Goal: Contribute content: Contribute content

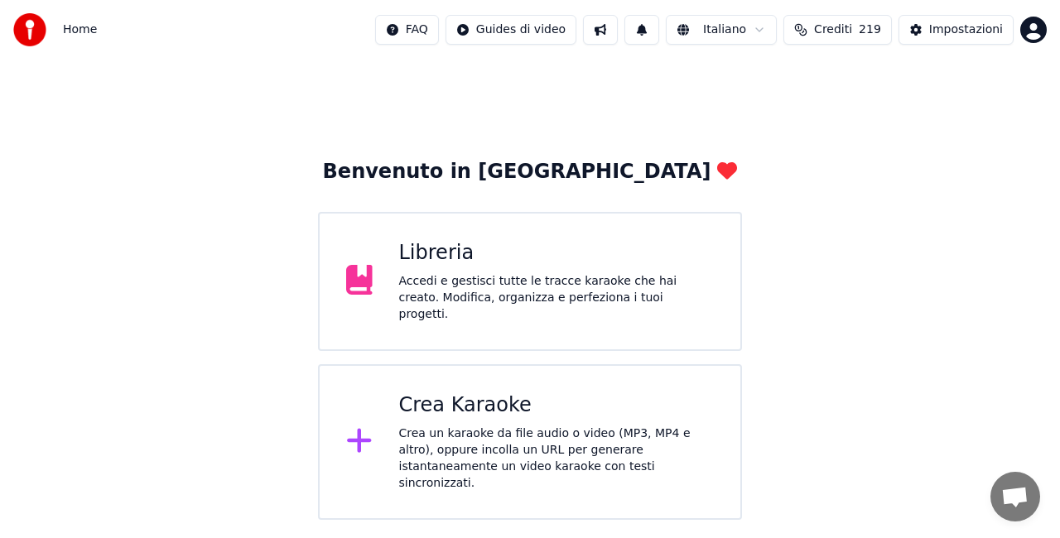
click at [621, 324] on div "Libreria Accedi e gestisci tutte le tracce karaoke che hai creato. Modifica, or…" at bounding box center [530, 281] width 424 height 139
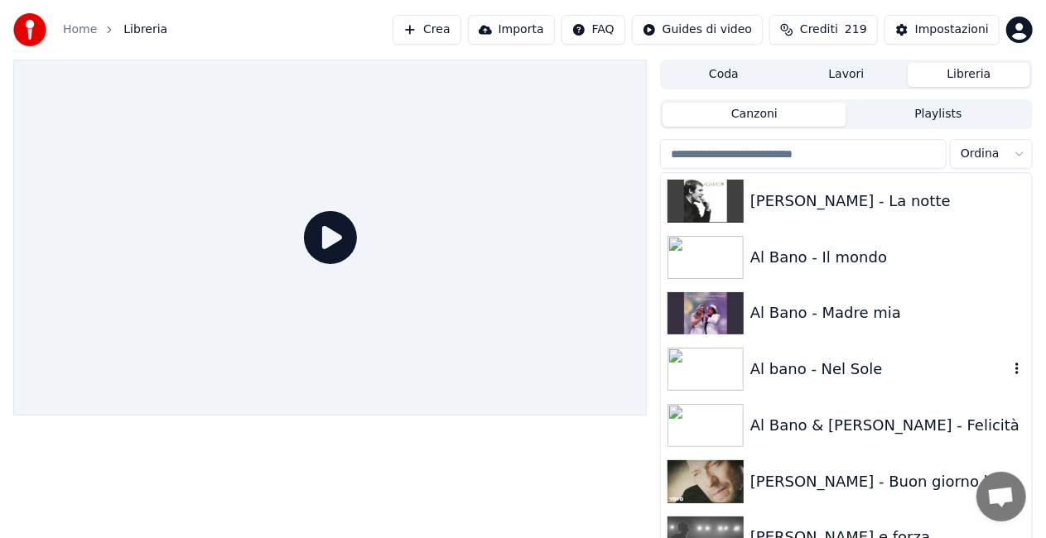
click at [871, 371] on div "Al bano - Nel Sole" at bounding box center [879, 369] width 258 height 23
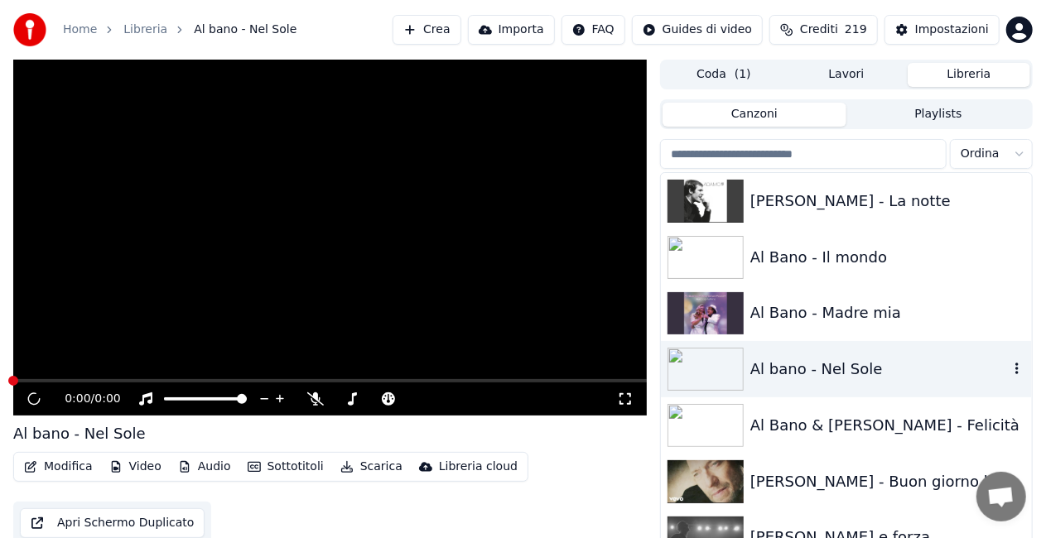
click at [871, 371] on div "Al bano - Nel Sole" at bounding box center [879, 369] width 258 height 23
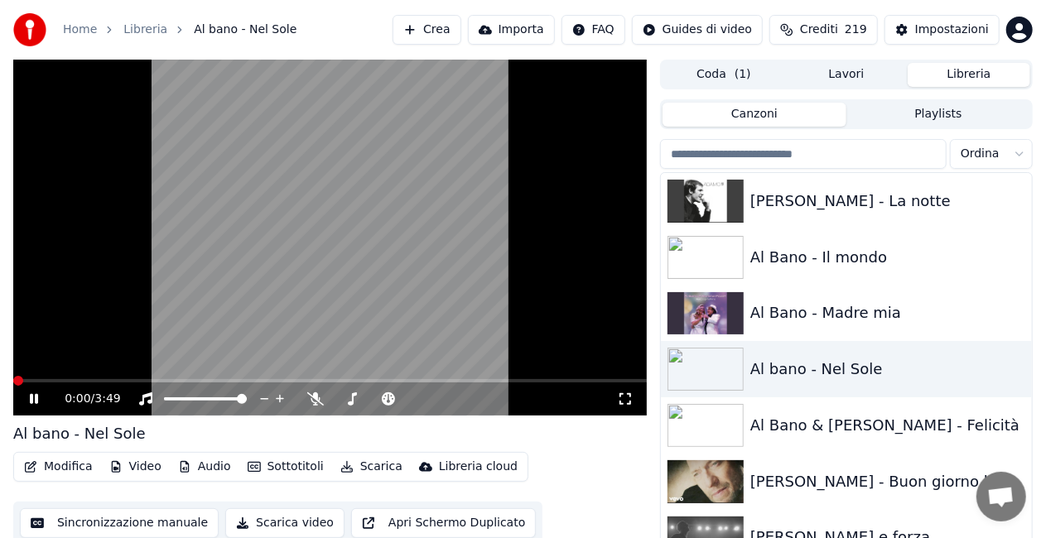
click at [624, 406] on div "0:00 / 3:49" at bounding box center [330, 399] width 620 height 17
click at [624, 404] on icon at bounding box center [625, 398] width 17 height 13
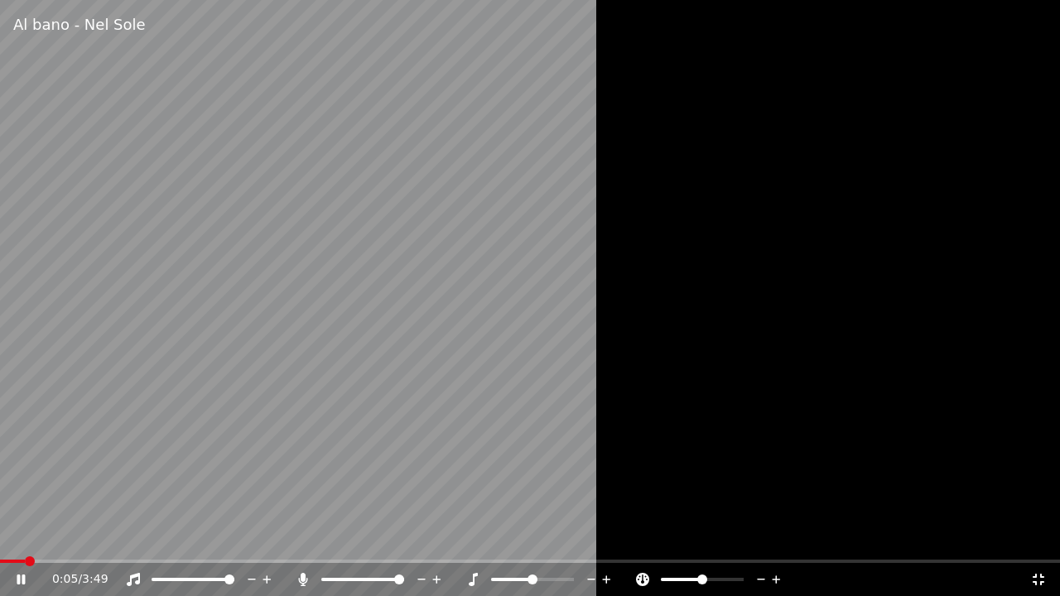
click at [404, 537] on span at bounding box center [399, 580] width 10 height 10
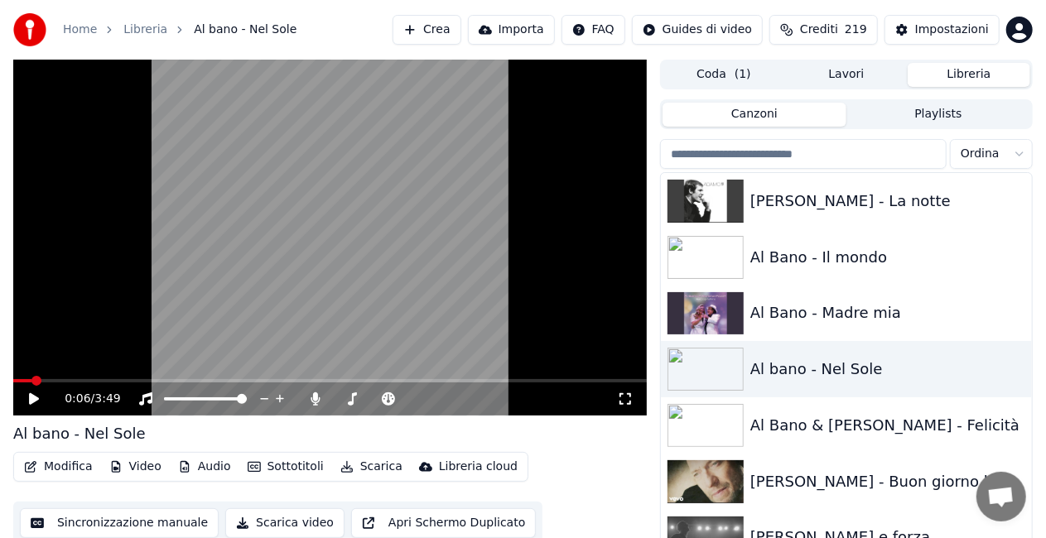
click at [455, 27] on button "Crea" at bounding box center [426, 30] width 68 height 30
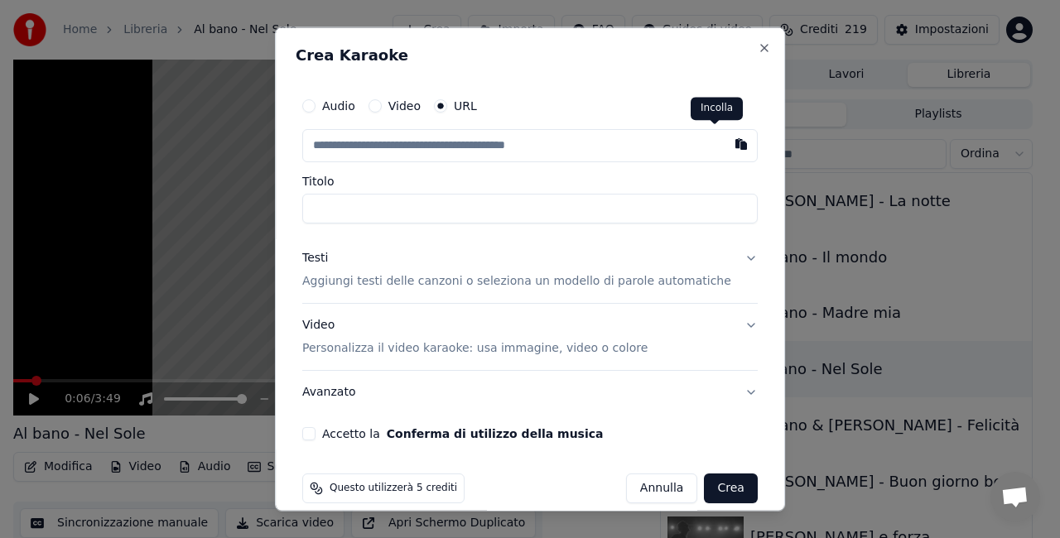
click at [725, 140] on button "button" at bounding box center [741, 144] width 33 height 30
type input "**********"
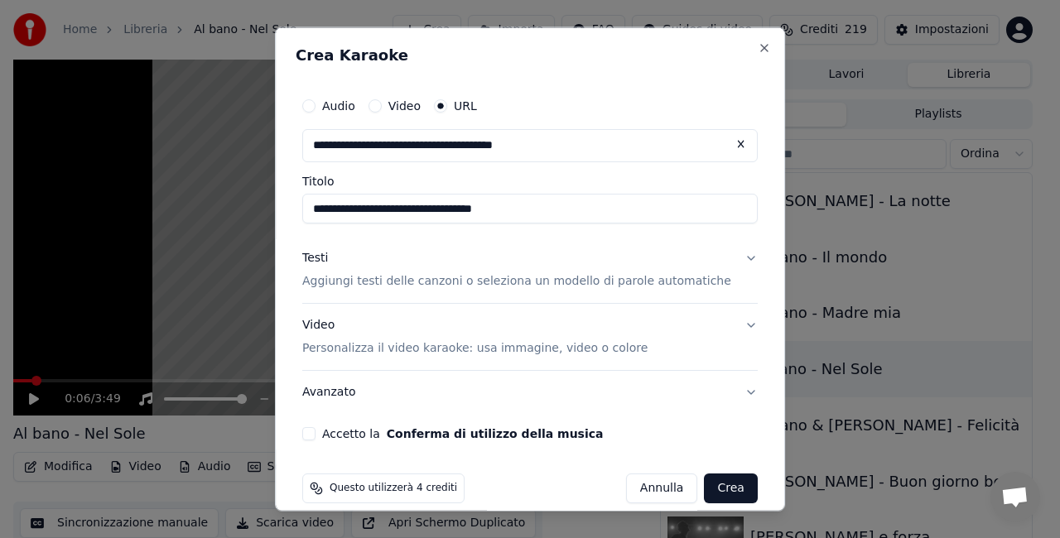
drag, startPoint x: 366, startPoint y: 210, endPoint x: 142, endPoint y: 219, distance: 224.6
click at [144, 219] on body "**********" at bounding box center [523, 269] width 1046 height 538
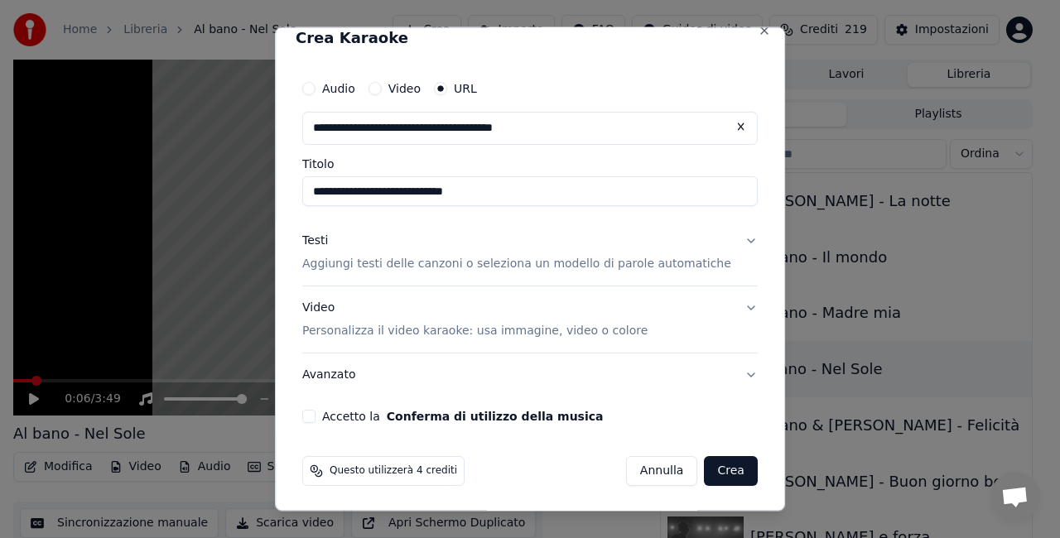
type input "**********"
click at [315, 412] on button "Accetto la Conferma di utilizzo della musica" at bounding box center [308, 415] width 13 height 13
click at [705, 472] on button "Crea" at bounding box center [731, 470] width 53 height 30
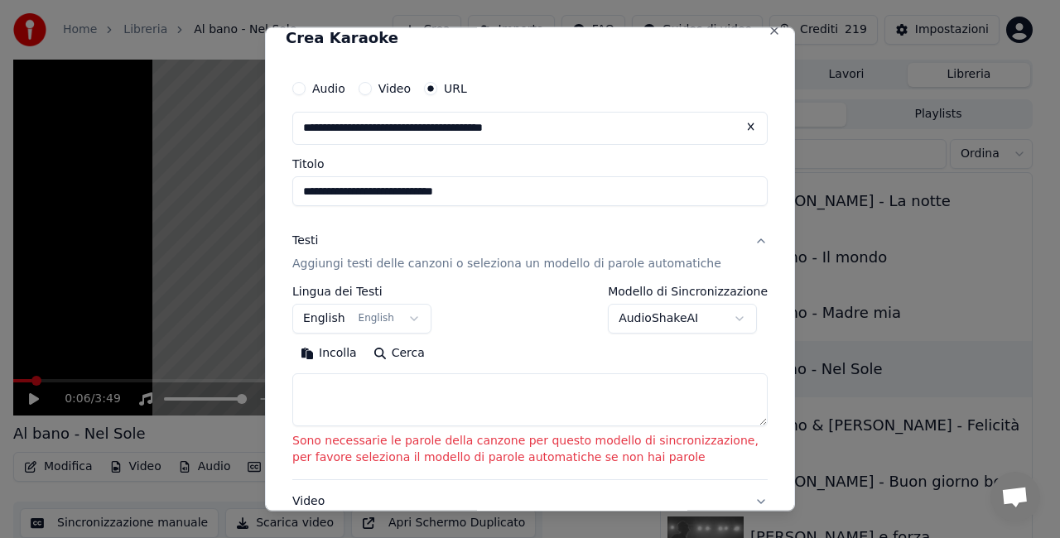
click at [373, 318] on body "**********" at bounding box center [523, 269] width 1046 height 538
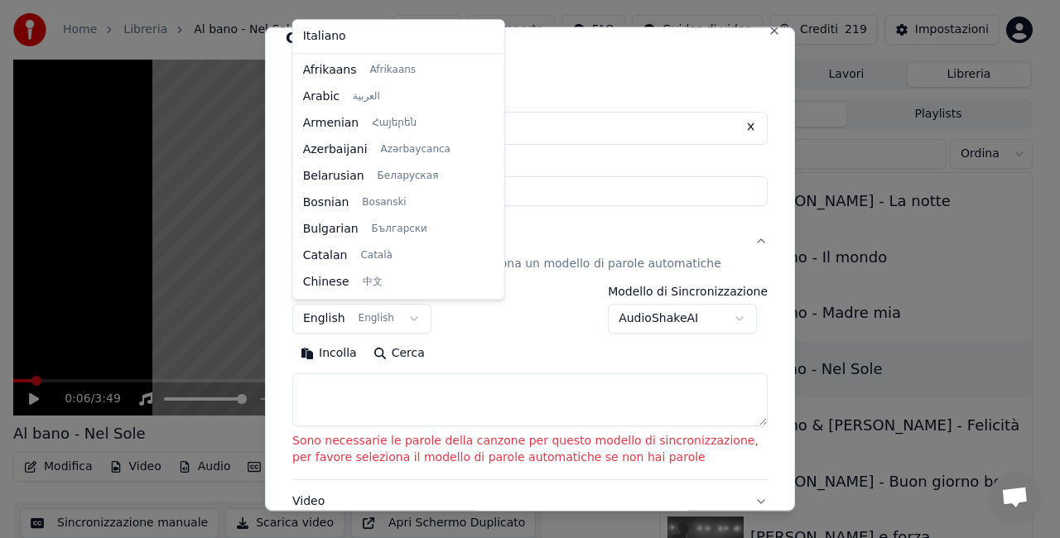
scroll to position [132, 0]
select select "**"
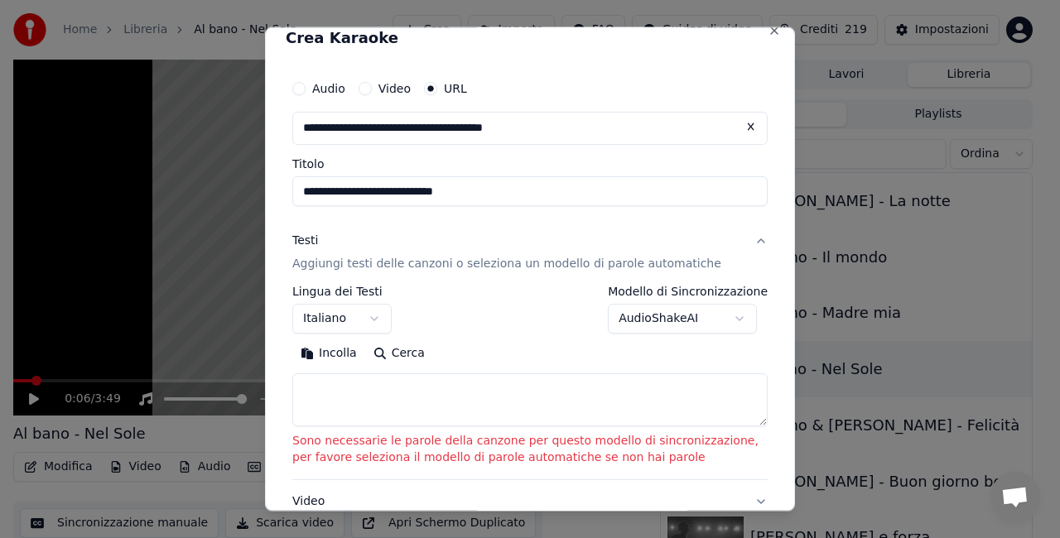
click at [648, 327] on body "**********" at bounding box center [523, 269] width 1046 height 538
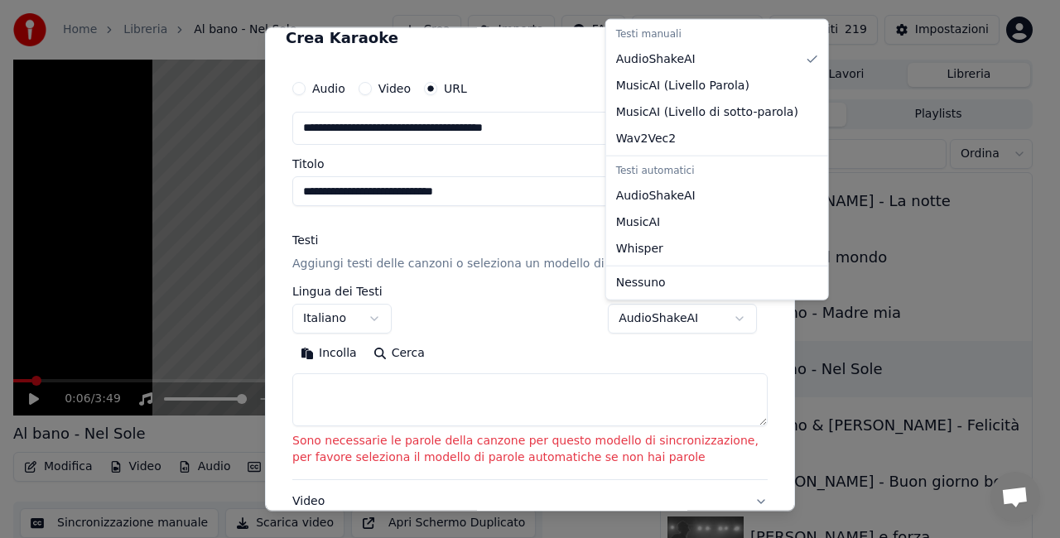
select select "**********"
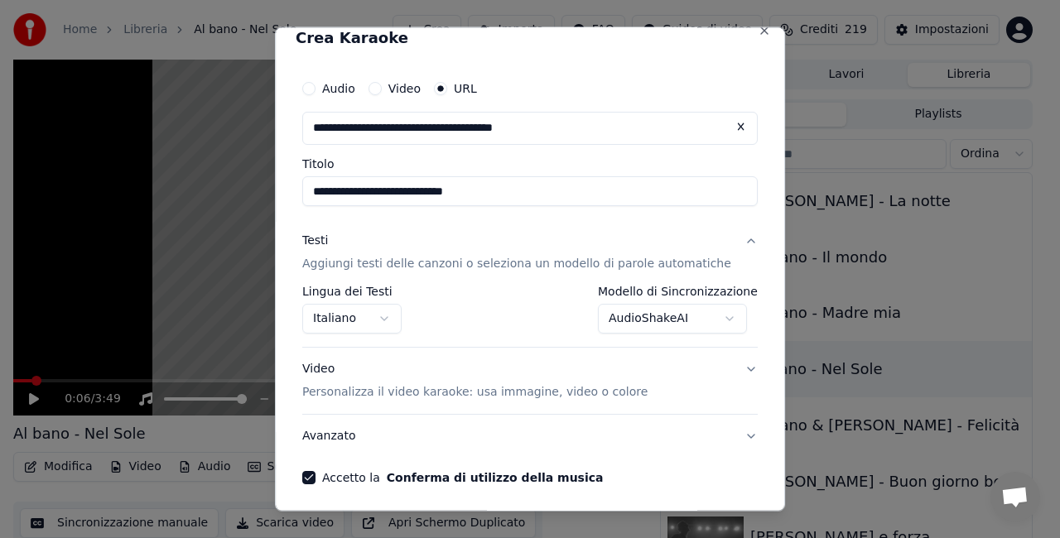
click at [689, 318] on body "**********" at bounding box center [523, 269] width 1046 height 538
click at [674, 429] on body "**********" at bounding box center [523, 269] width 1046 height 538
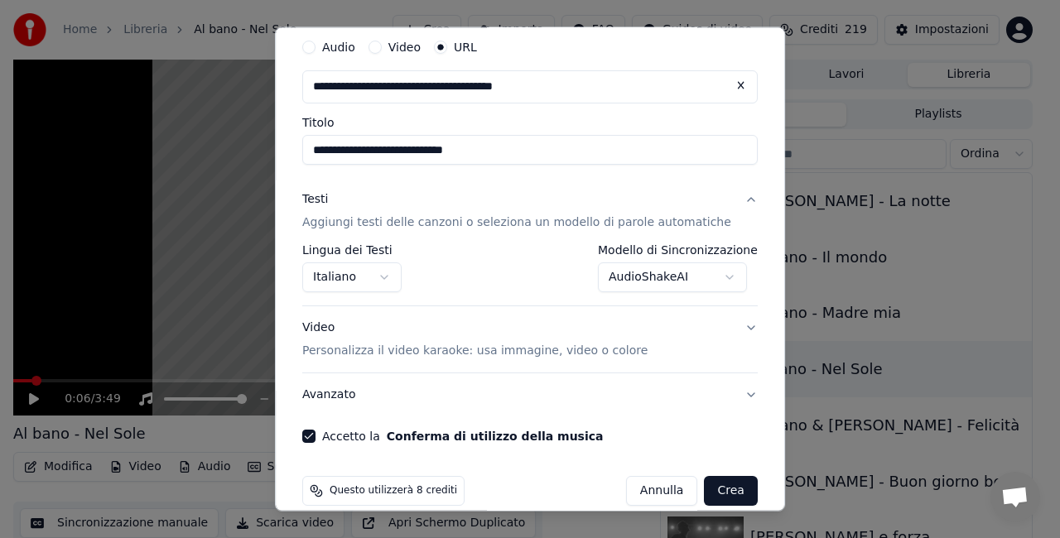
scroll to position [79, 0]
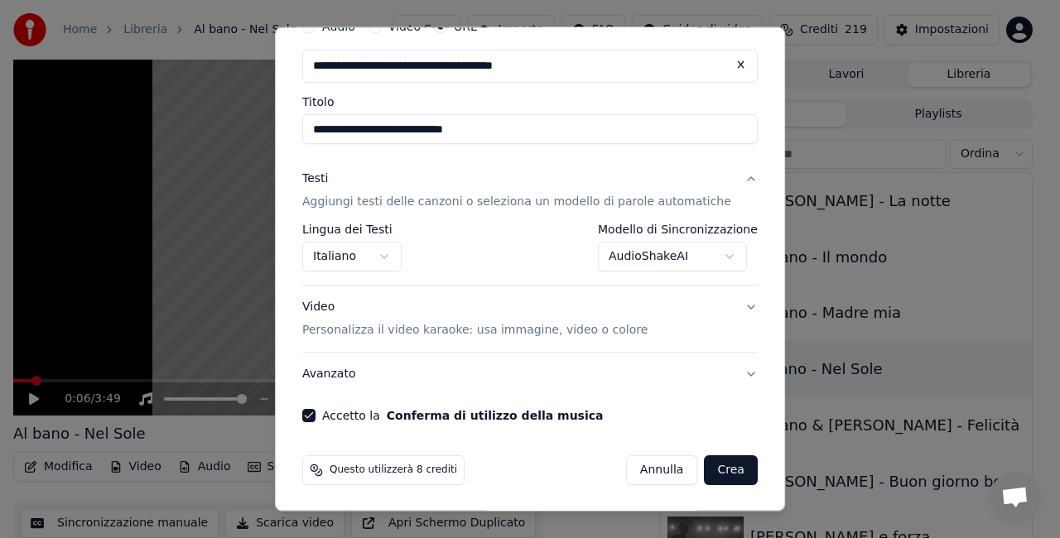
click at [705, 465] on button "Crea" at bounding box center [731, 470] width 53 height 30
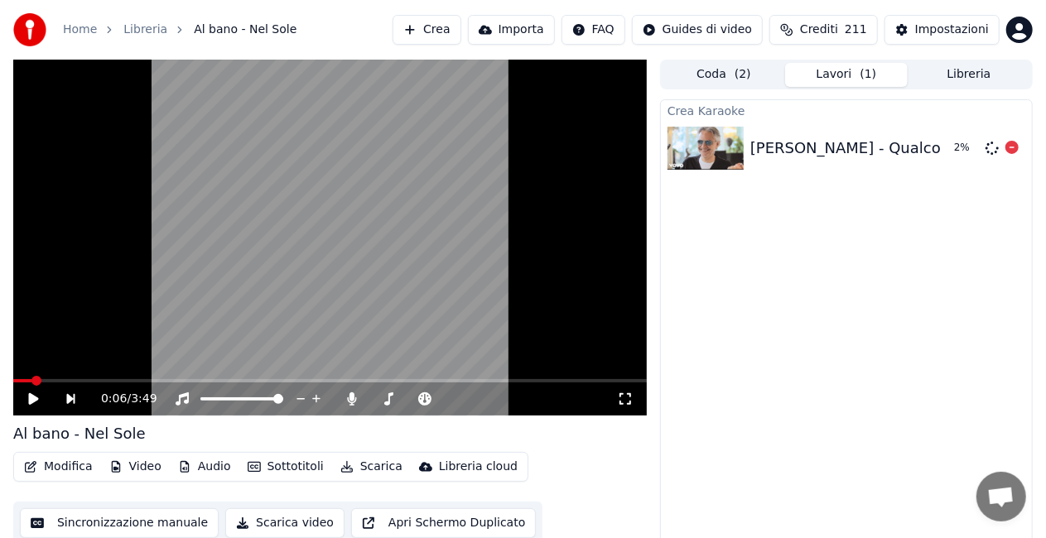
click at [1009, 155] on div at bounding box center [1011, 148] width 13 height 20
click at [1010, 149] on icon at bounding box center [1011, 147] width 13 height 13
click at [456, 26] on button "Crea" at bounding box center [426, 30] width 68 height 30
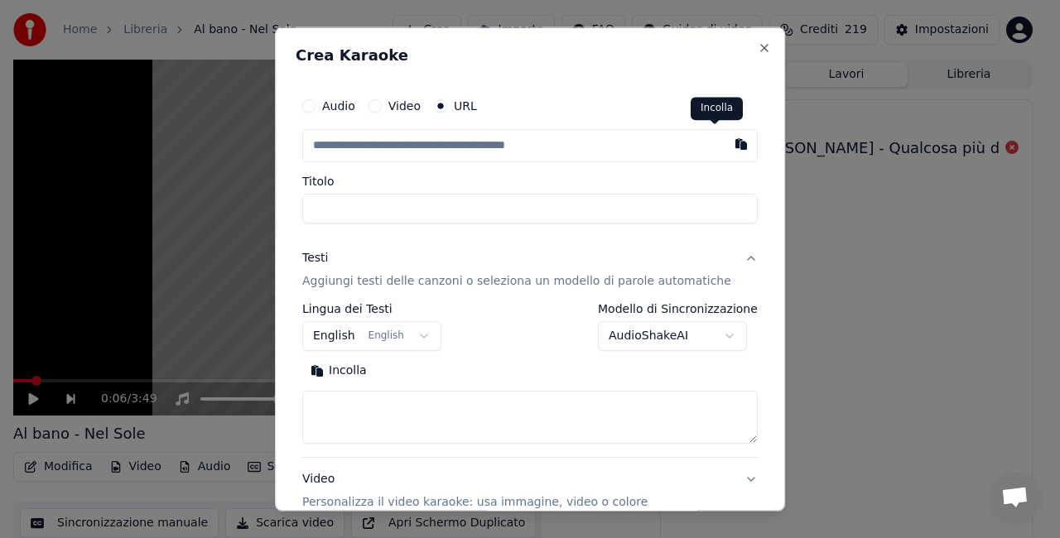
click at [725, 141] on button "button" at bounding box center [741, 144] width 33 height 30
type input "**********"
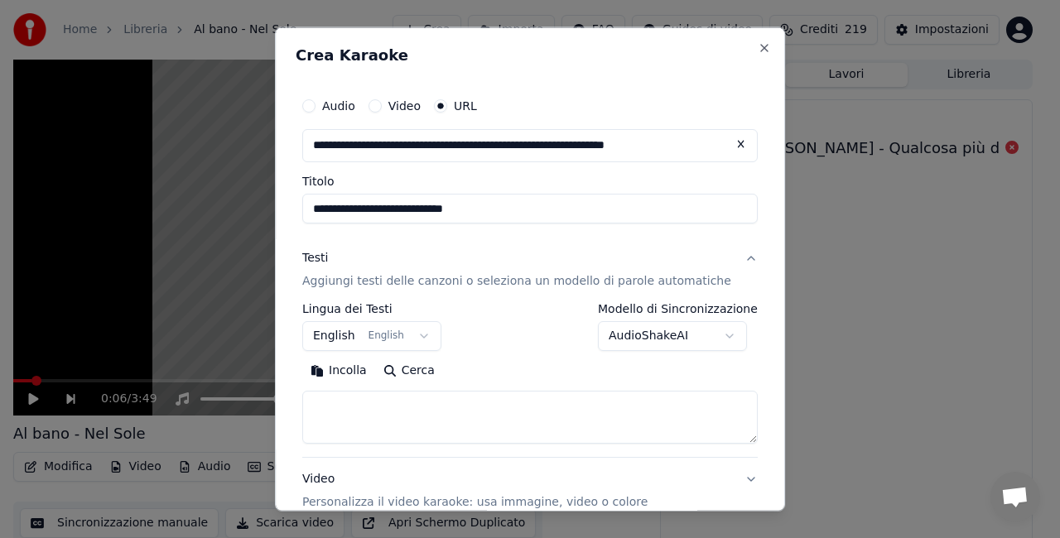
drag, startPoint x: 364, startPoint y: 209, endPoint x: 3, endPoint y: 227, distance: 360.7
click at [4, 229] on body "**********" at bounding box center [523, 269] width 1046 height 538
type input "**********"
click at [379, 330] on body "**********" at bounding box center [523, 269] width 1046 height 538
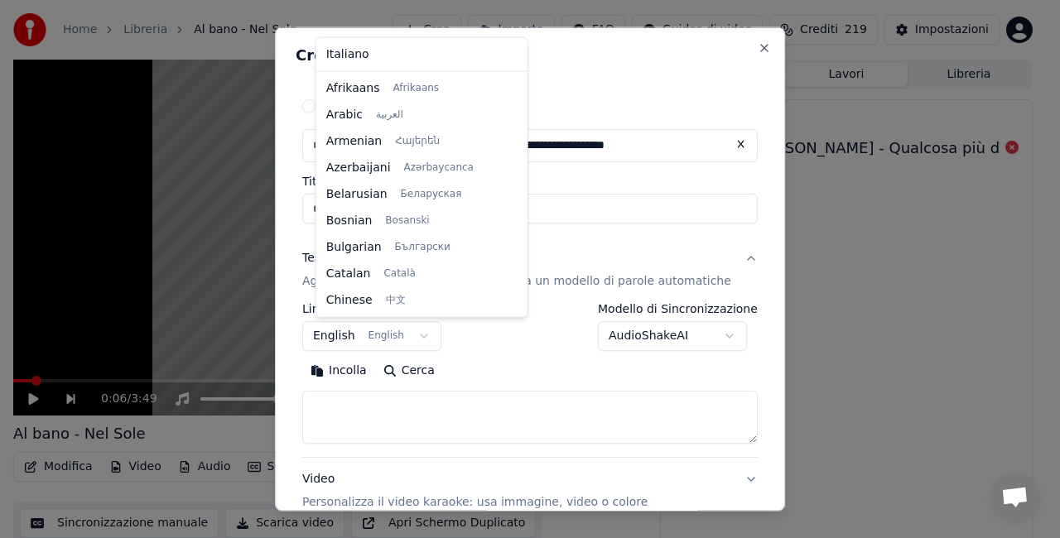
scroll to position [132, 0]
select select "**"
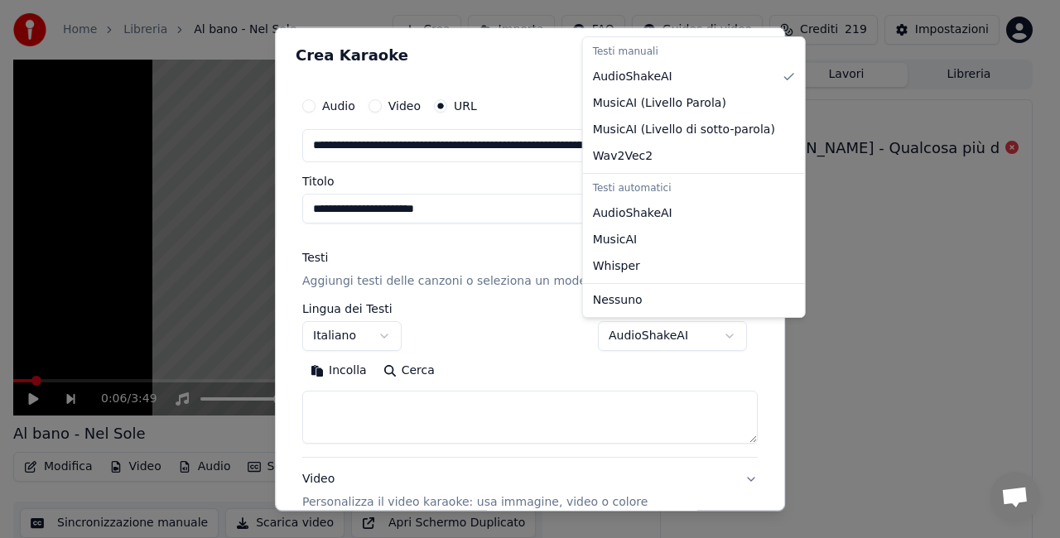
click at [661, 333] on body "**********" at bounding box center [523, 269] width 1046 height 538
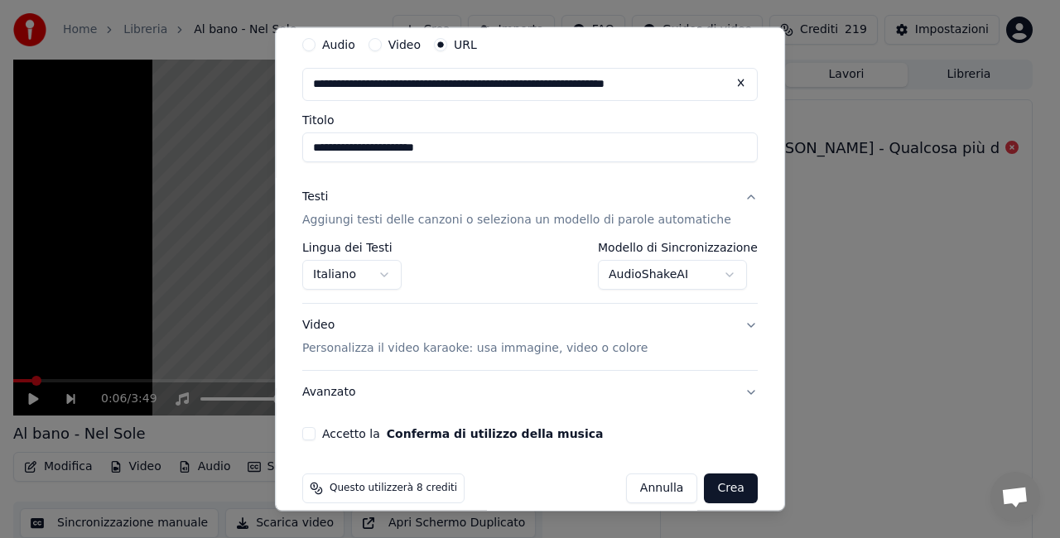
scroll to position [79, 0]
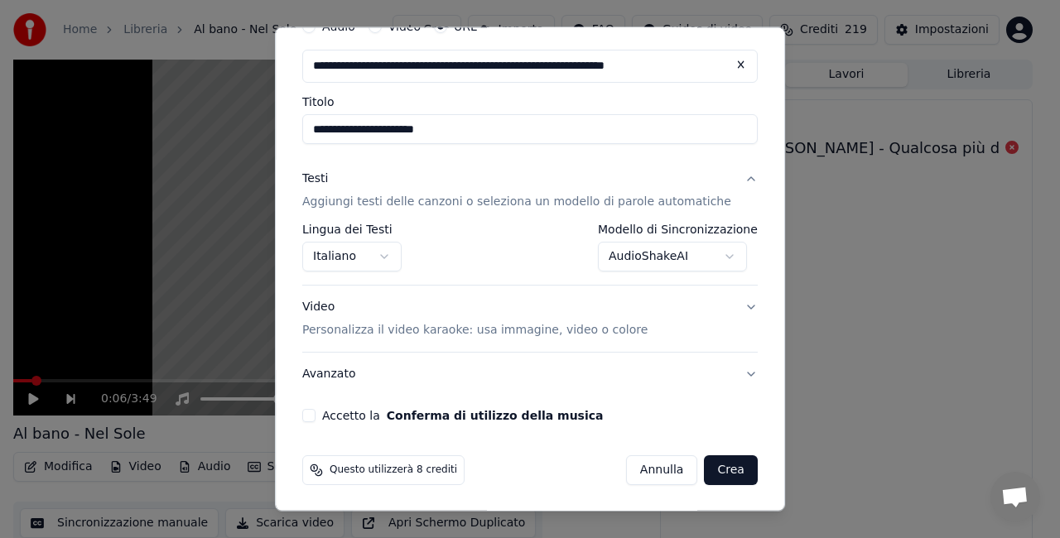
click at [705, 470] on button "Crea" at bounding box center [731, 470] width 53 height 30
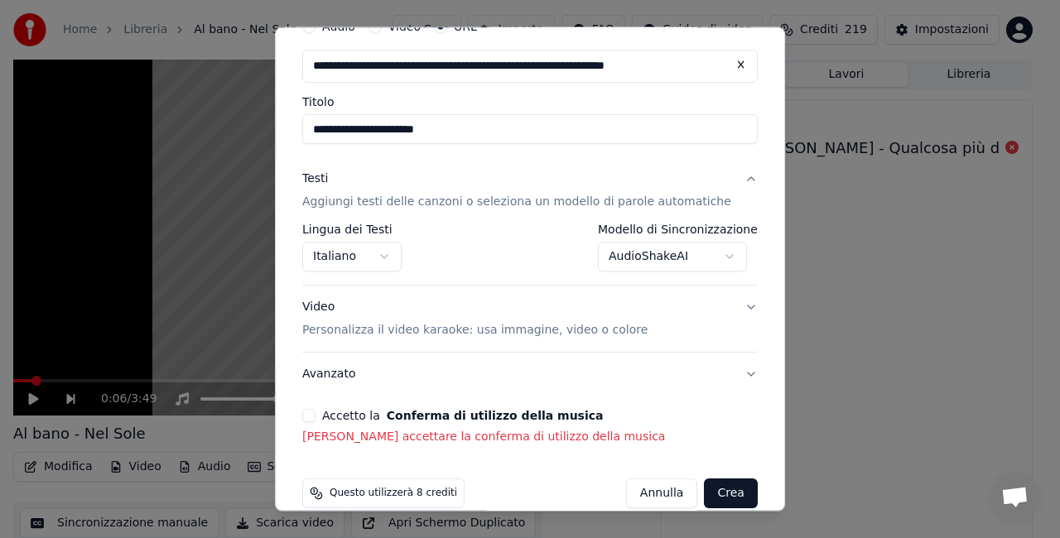
click at [315, 414] on button "Accetto la Conferma di utilizzo della musica" at bounding box center [308, 415] width 13 height 13
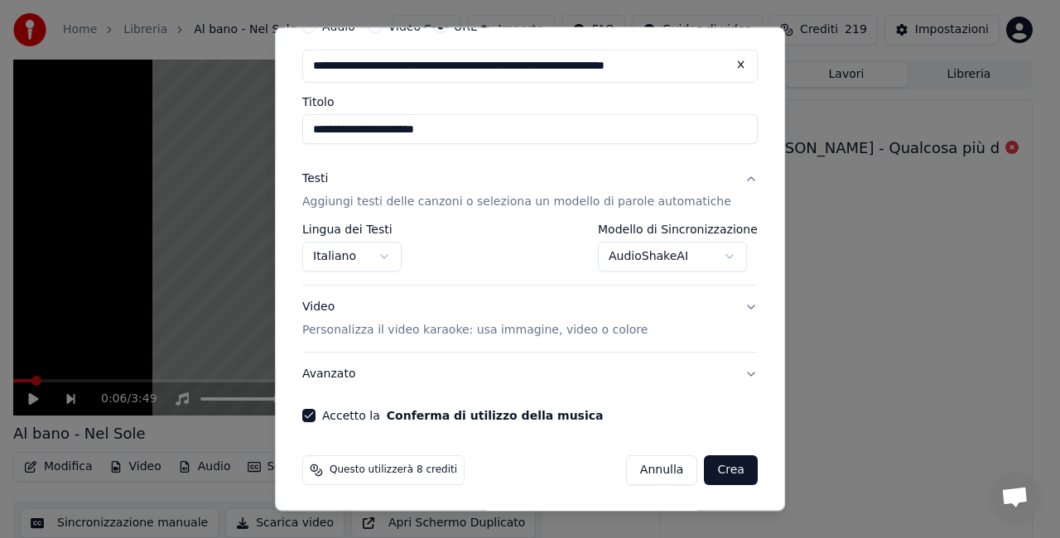
click at [711, 474] on button "Crea" at bounding box center [731, 470] width 53 height 30
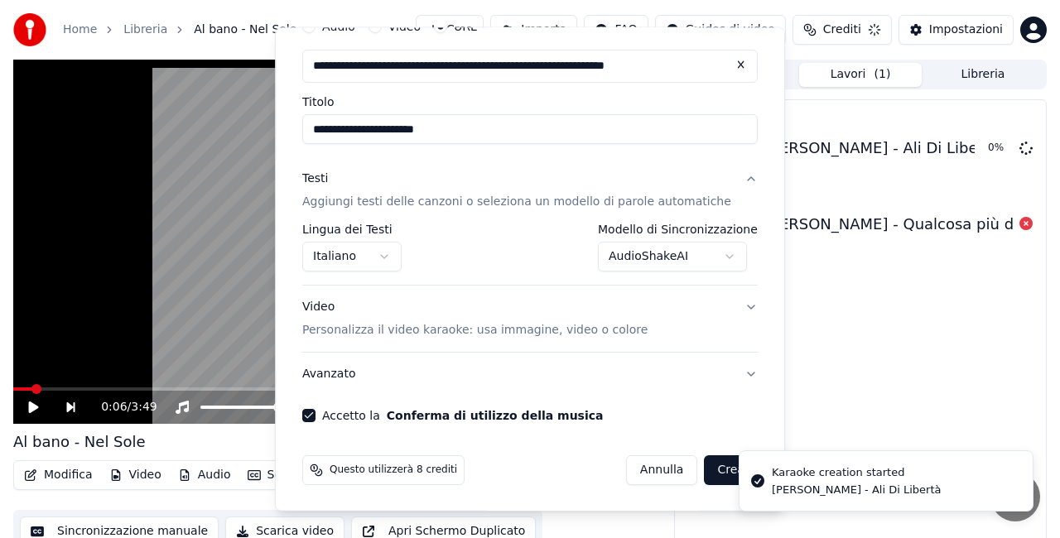
select select "**********"
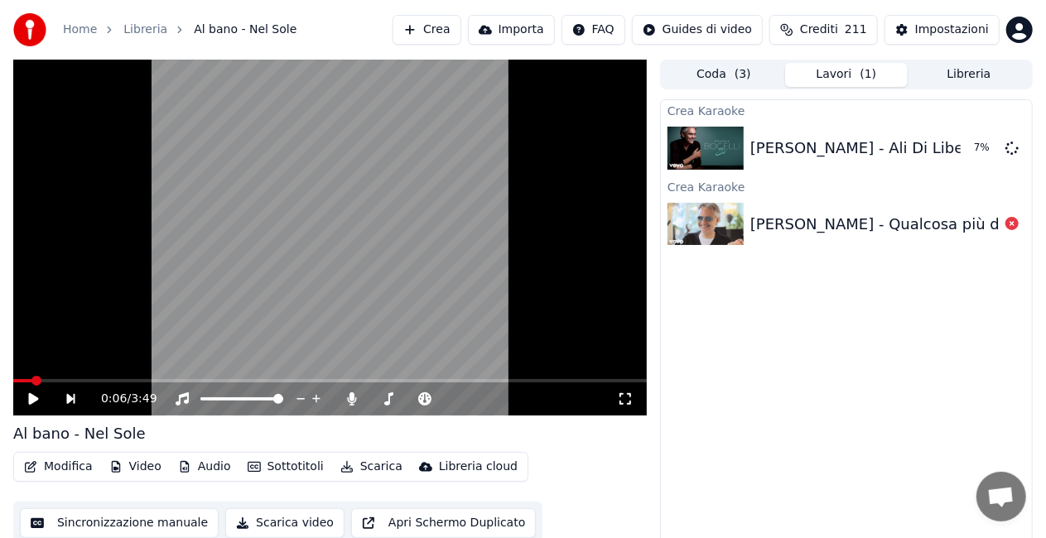
click at [1003, 234] on div at bounding box center [1012, 224] width 26 height 20
click at [1017, 229] on icon at bounding box center [1011, 223] width 13 height 13
drag, startPoint x: 628, startPoint y: 402, endPoint x: 628, endPoint y: 422, distance: 19.9
click at [628, 403] on icon at bounding box center [625, 398] width 17 height 13
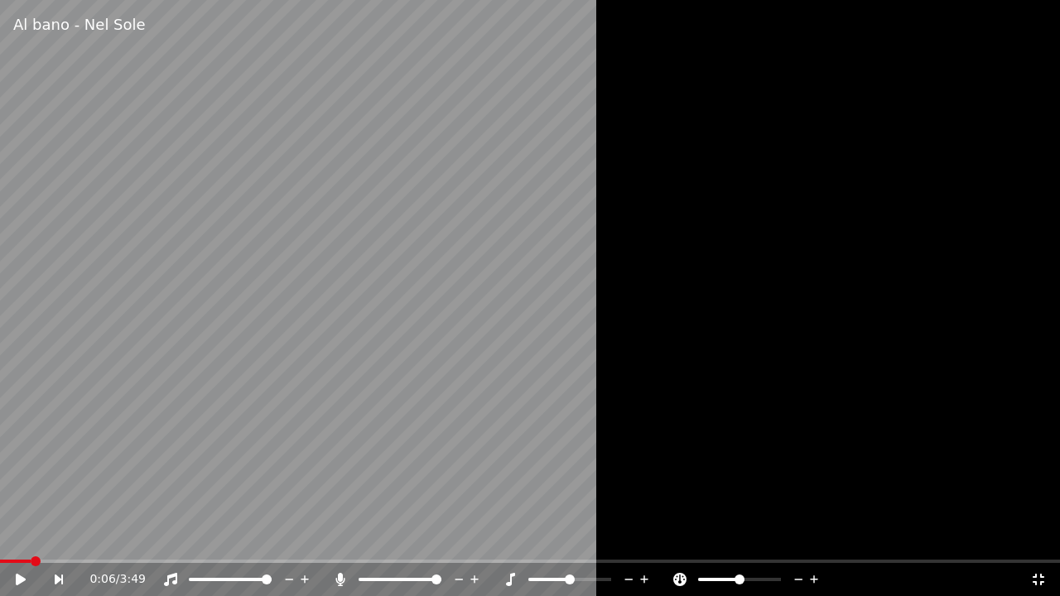
drag, startPoint x: 436, startPoint y: 585, endPoint x: 436, endPoint y: 574, distance: 10.8
click at [436, 537] on div at bounding box center [415, 579] width 133 height 17
click at [437, 537] on div at bounding box center [415, 579] width 133 height 17
click at [532, 384] on video at bounding box center [530, 298] width 1060 height 596
click at [272, 537] on span at bounding box center [267, 580] width 10 height 10
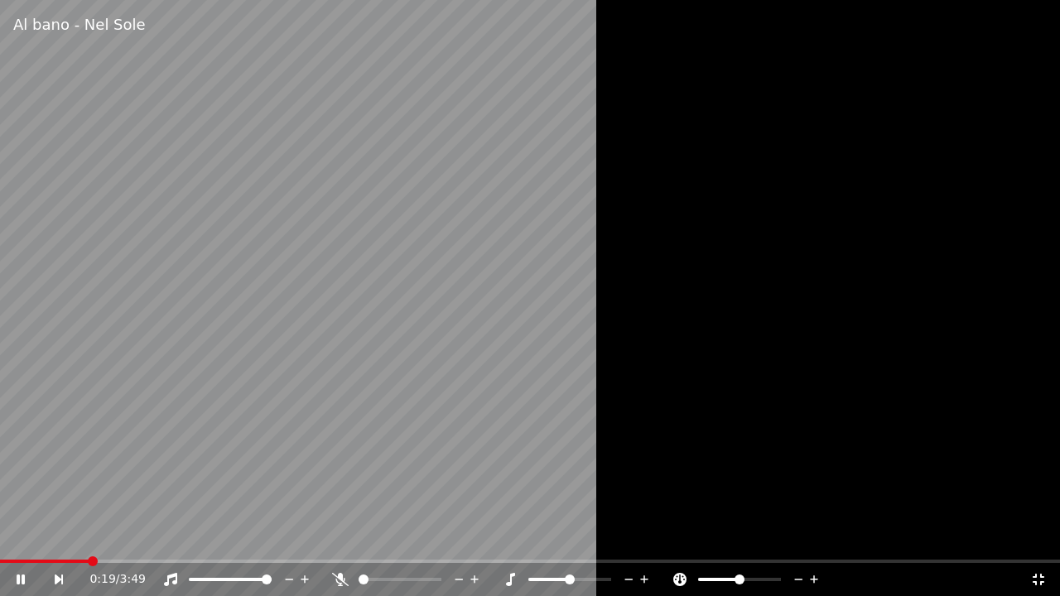
click at [359, 537] on span at bounding box center [364, 580] width 10 height 10
click at [391, 537] on span at bounding box center [393, 580] width 10 height 10
click at [379, 537] on span at bounding box center [382, 580] width 10 height 10
click at [359, 537] on span at bounding box center [364, 580] width 10 height 10
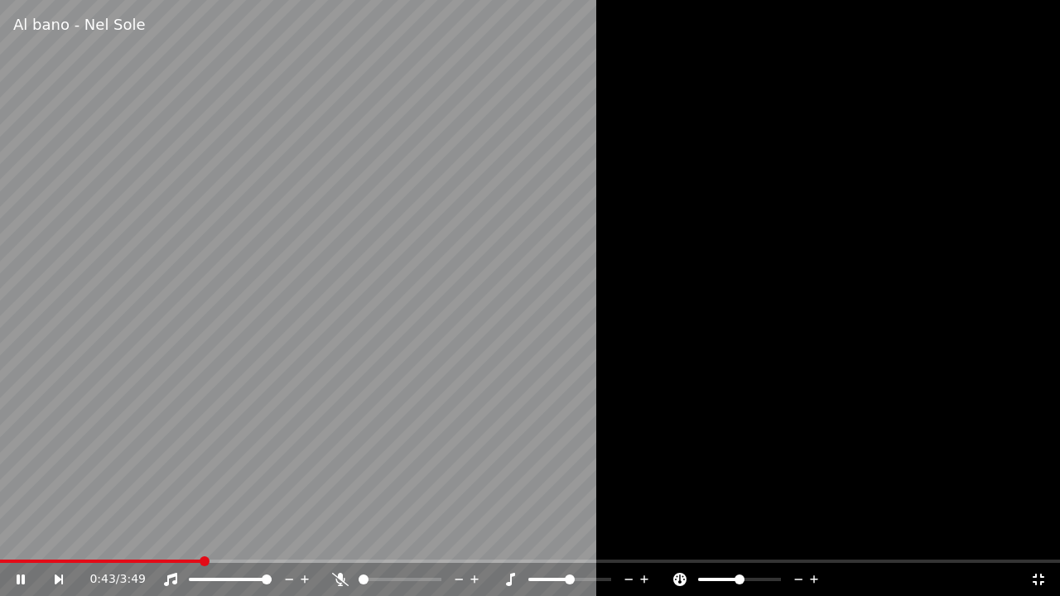
click at [632, 537] on icon at bounding box center [629, 579] width 16 height 17
click at [432, 537] on span at bounding box center [427, 580] width 10 height 10
click at [646, 537] on icon at bounding box center [645, 579] width 16 height 17
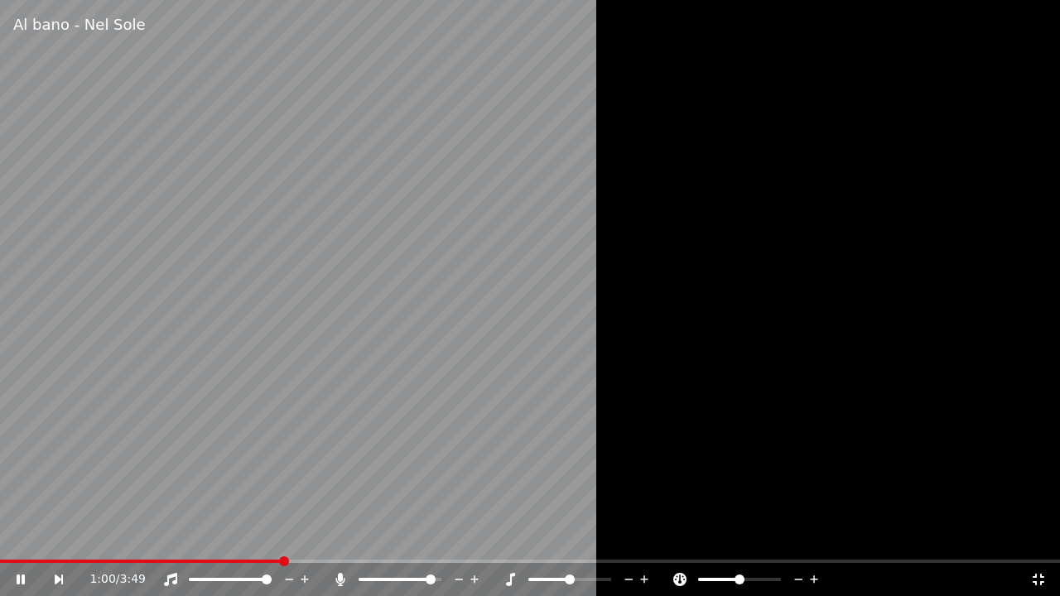
click at [647, 537] on icon at bounding box center [644, 579] width 8 height 8
click at [347, 537] on icon at bounding box center [340, 579] width 17 height 13
click at [326, 484] on video at bounding box center [530, 298] width 1060 height 596
click at [339, 537] on icon at bounding box center [340, 579] width 17 height 13
click at [511, 537] on icon at bounding box center [510, 579] width 9 height 13
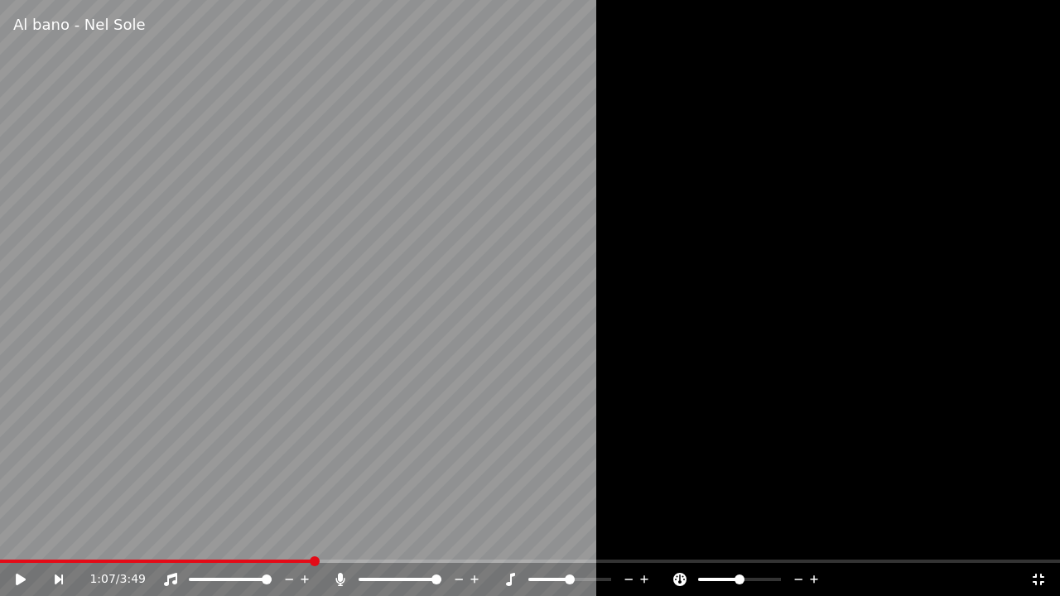
click at [31, 537] on icon at bounding box center [32, 579] width 38 height 13
click at [793, 537] on icon at bounding box center [799, 579] width 16 height 17
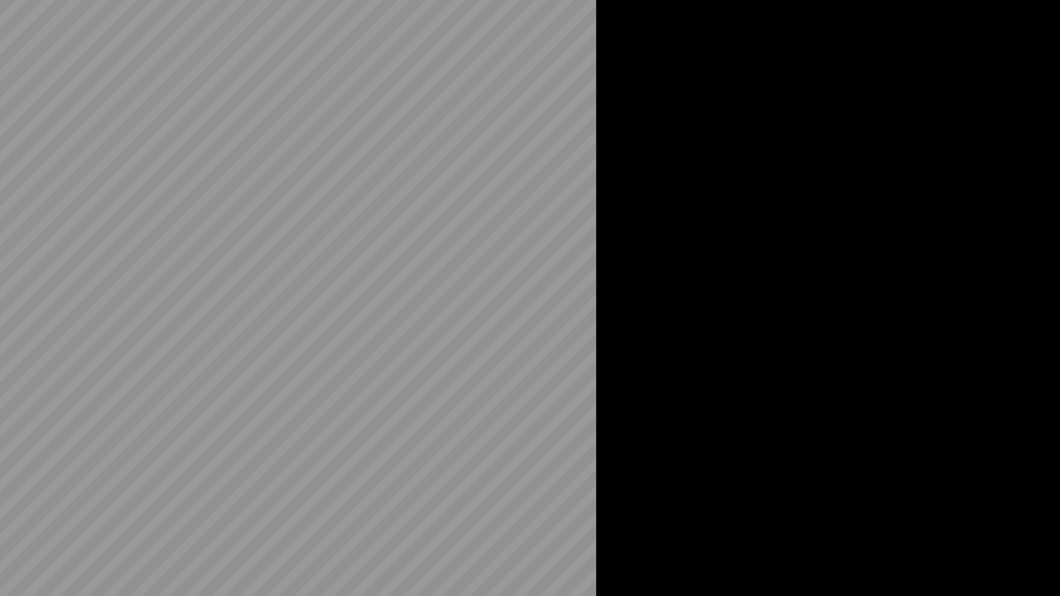
click at [793, 537] on div at bounding box center [530, 298] width 1060 height 596
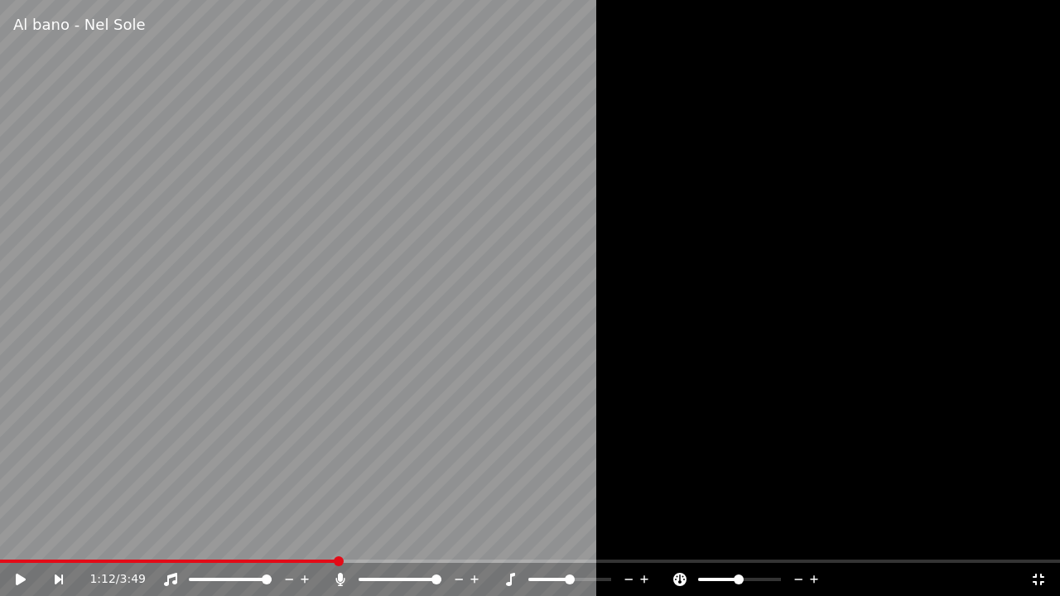
click at [793, 537] on icon at bounding box center [799, 579] width 16 height 17
click at [739, 412] on div at bounding box center [530, 298] width 1060 height 596
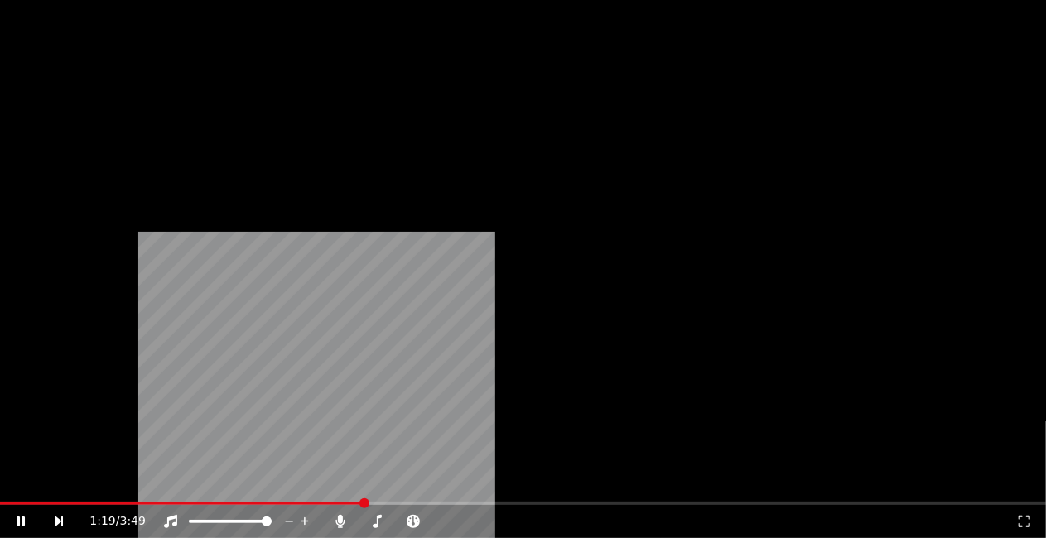
click at [527, 273] on video at bounding box center [523, 294] width 1046 height 588
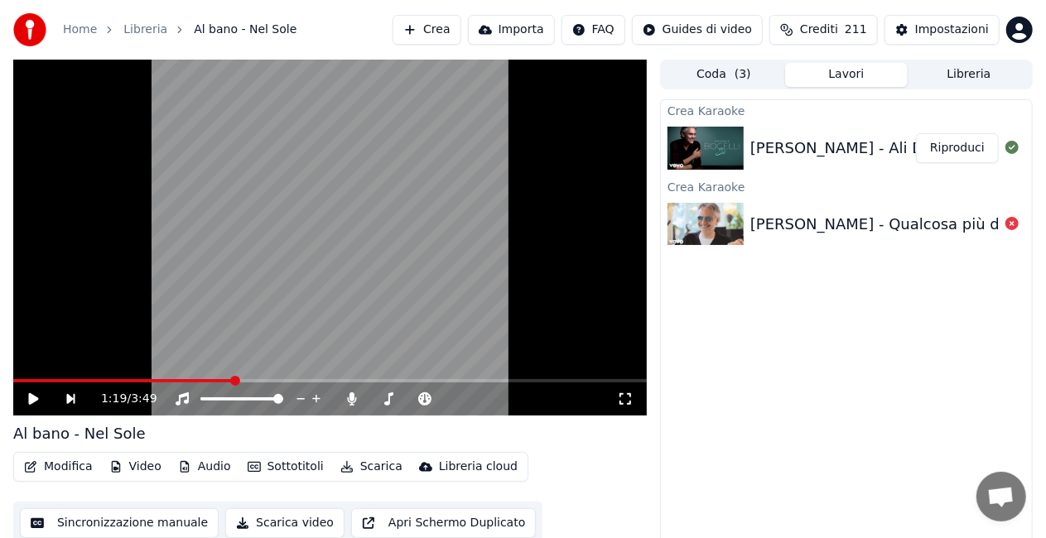
click at [860, 138] on div "[PERSON_NAME] - Ali Di Libertà" at bounding box center [867, 148] width 234 height 23
click at [856, 140] on div "[PERSON_NAME] - Ali Di Libertà" at bounding box center [867, 148] width 234 height 23
click at [951, 142] on button "Riproduci" at bounding box center [957, 148] width 83 height 30
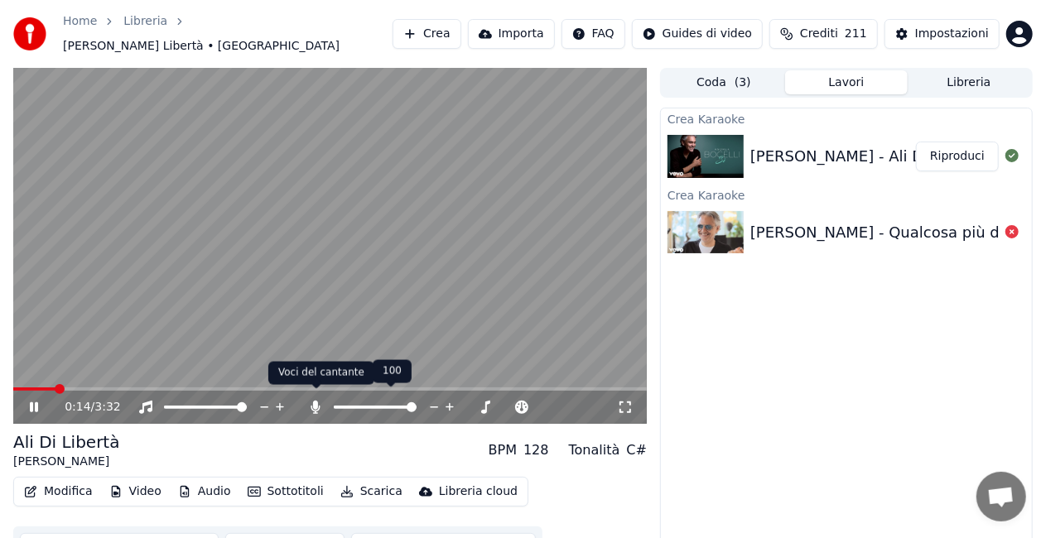
click at [313, 403] on icon at bounding box center [315, 407] width 9 height 13
click at [313, 403] on icon at bounding box center [315, 407] width 17 height 13
click at [354, 401] on icon at bounding box center [352, 407] width 17 height 13
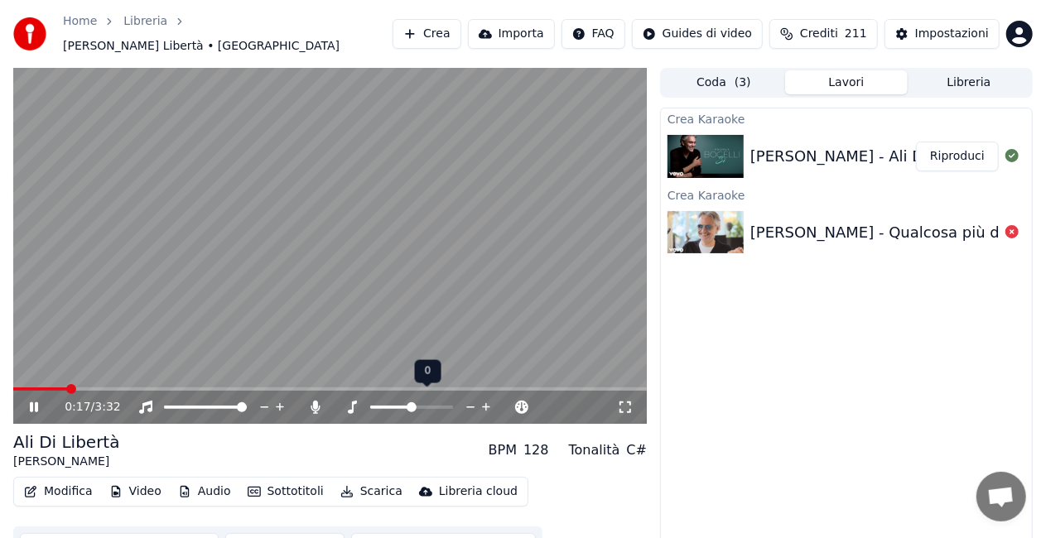
click at [354, 401] on icon at bounding box center [352, 407] width 17 height 13
click at [25, 404] on div "0:21 / 3:32" at bounding box center [330, 407] width 620 height 17
click at [26, 401] on icon at bounding box center [45, 407] width 38 height 13
click at [67, 489] on button "Modifica" at bounding box center [58, 491] width 82 height 23
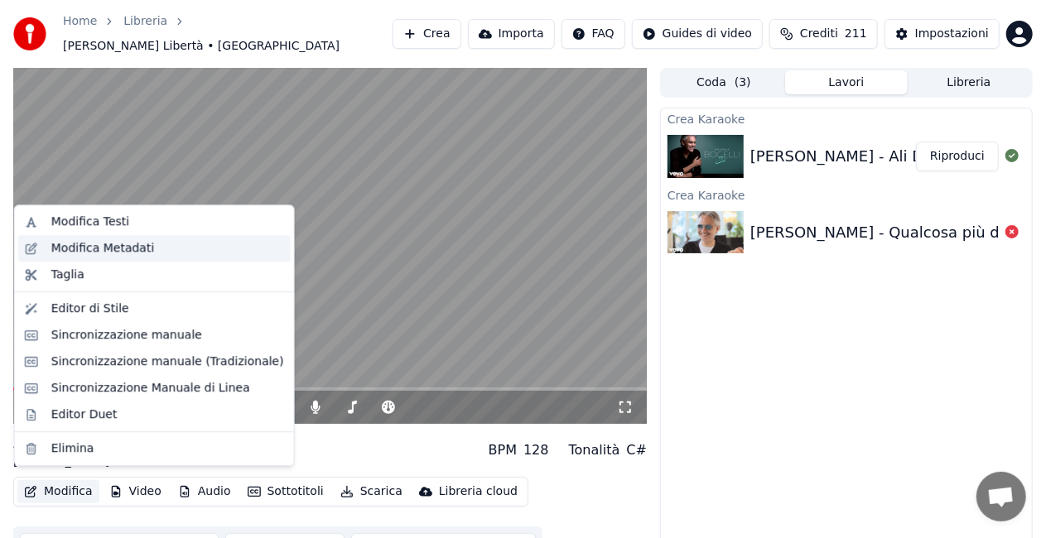
click at [105, 255] on div "Modifica Metadati" at bounding box center [103, 248] width 104 height 17
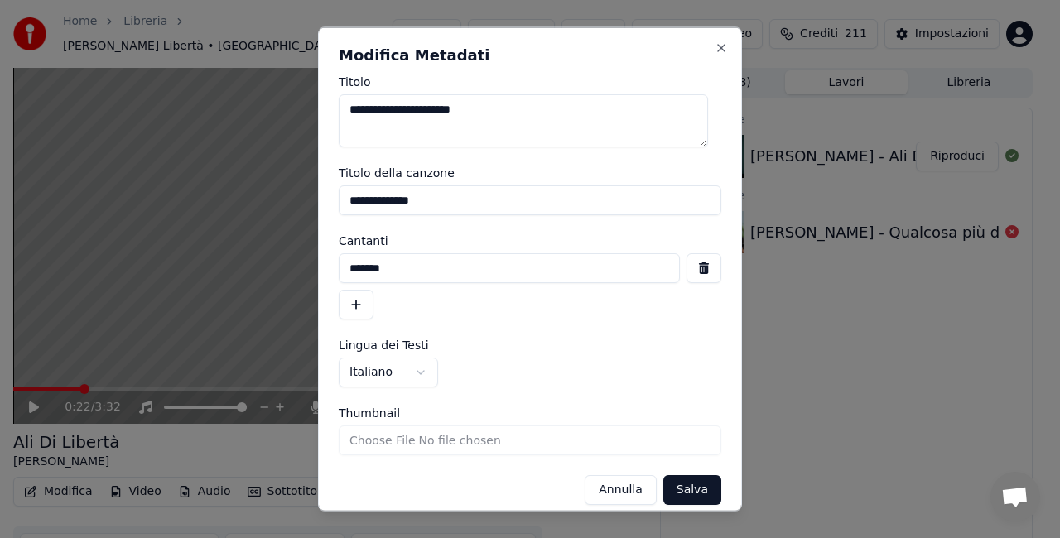
drag, startPoint x: 420, startPoint y: 206, endPoint x: 81, endPoint y: 227, distance: 339.3
click at [87, 228] on body "**********" at bounding box center [523, 269] width 1046 height 538
drag, startPoint x: 426, startPoint y: 274, endPoint x: 137, endPoint y: 275, distance: 288.2
click at [137, 275] on body "**********" at bounding box center [523, 269] width 1046 height 538
click at [686, 494] on button "Salva" at bounding box center [692, 490] width 58 height 30
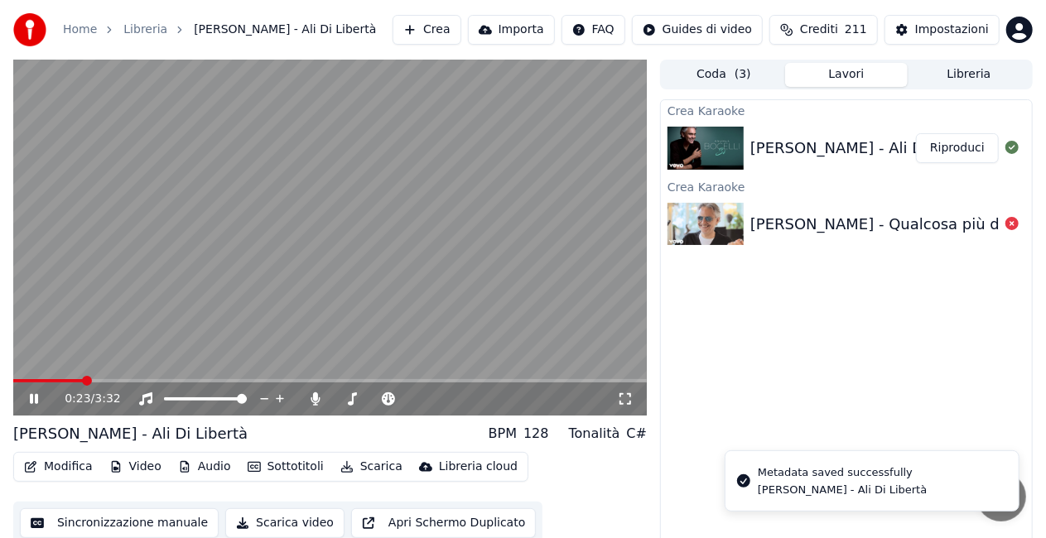
click at [157, 253] on video at bounding box center [329, 238] width 633 height 356
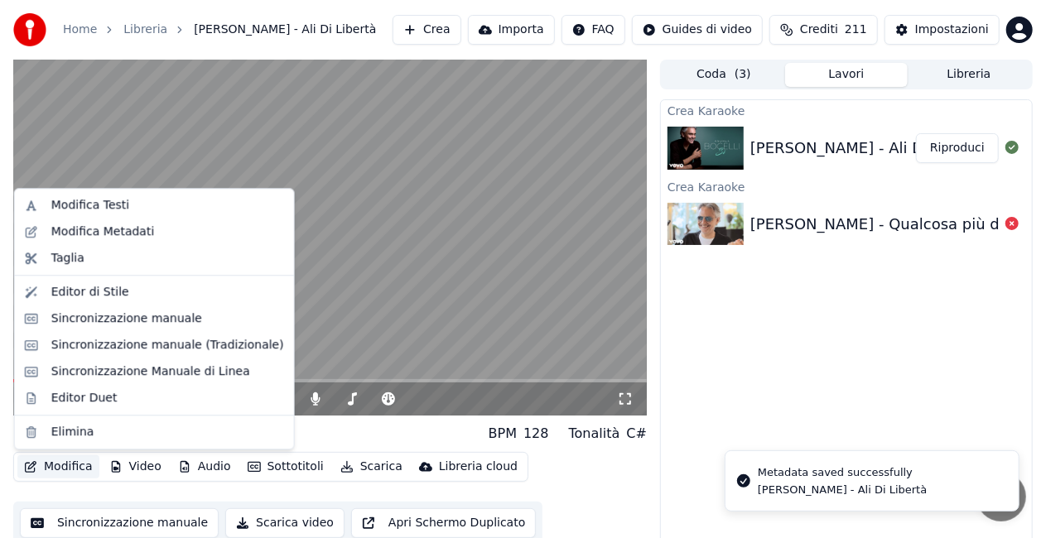
click at [66, 469] on button "Modifica" at bounding box center [58, 466] width 82 height 23
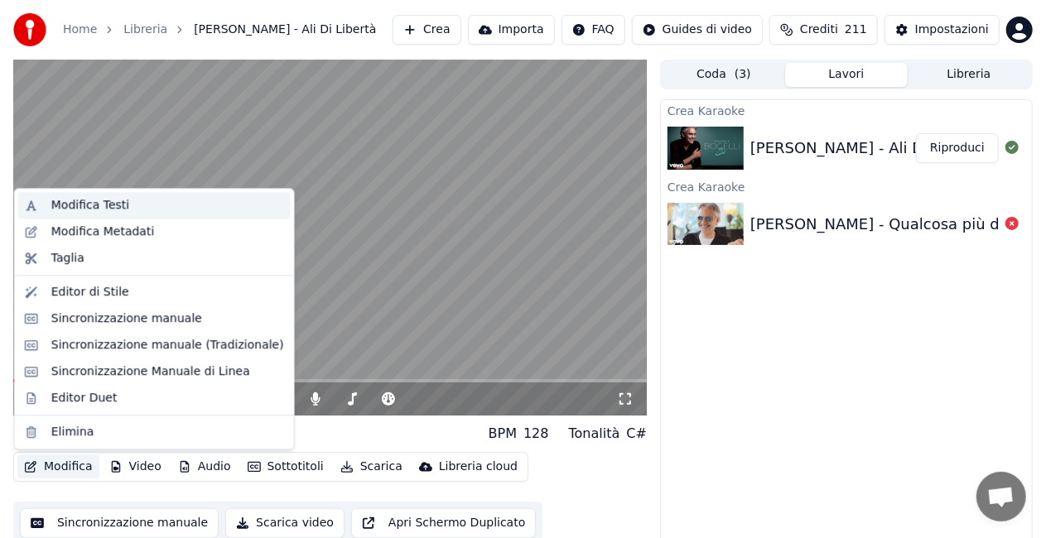
click at [113, 202] on div "Modifica Testi" at bounding box center [90, 205] width 78 height 17
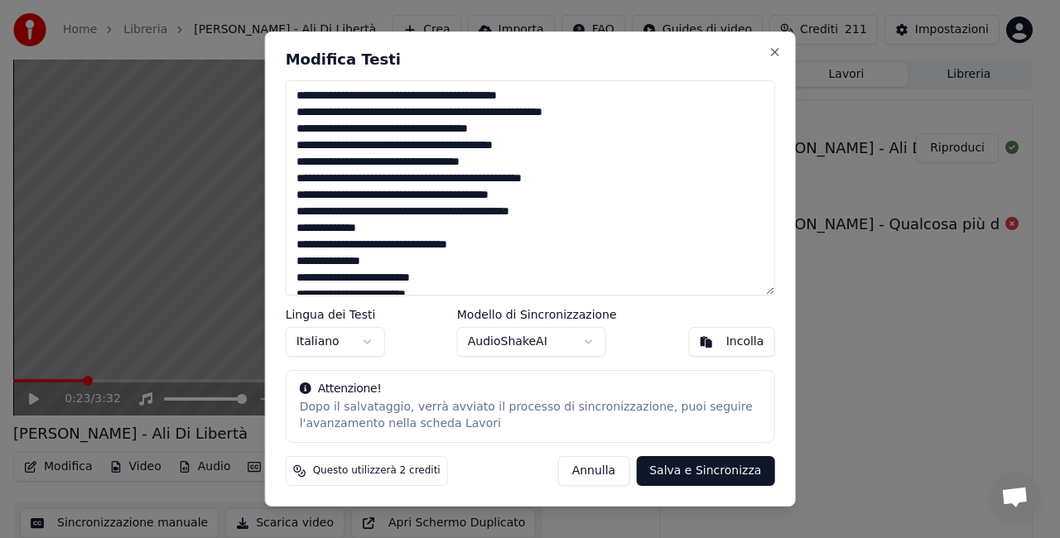
click at [416, 99] on textarea "**********" at bounding box center [530, 187] width 489 height 215
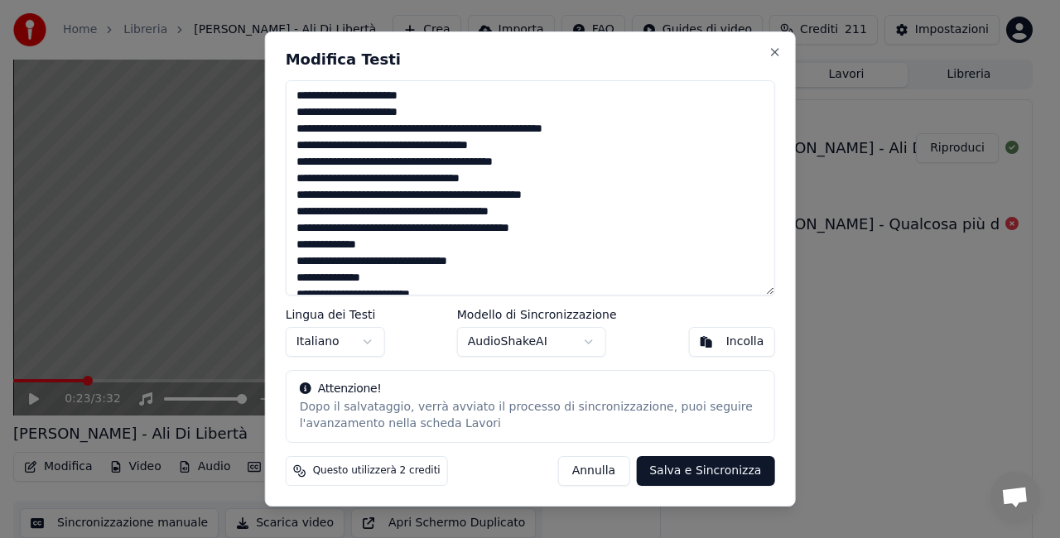
type textarea "**********"
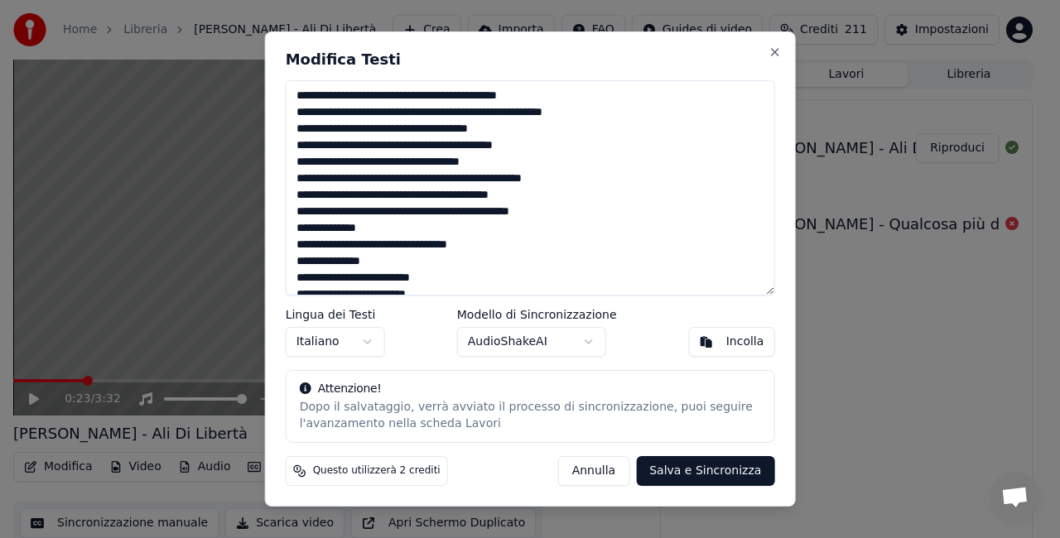
click at [596, 465] on button "Annulla" at bounding box center [594, 471] width 72 height 30
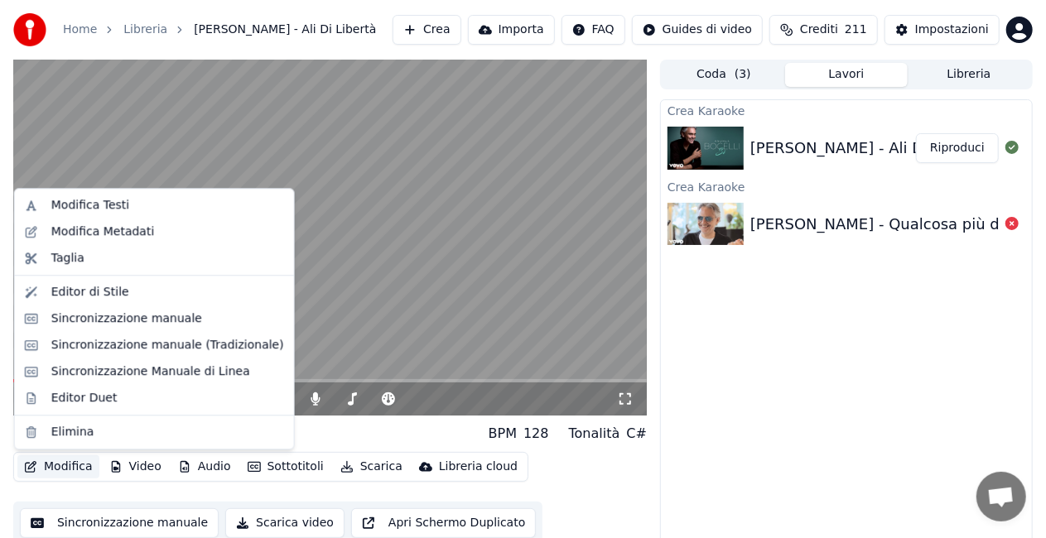
click at [43, 467] on button "Modifica" at bounding box center [58, 466] width 82 height 23
click at [147, 342] on div "Sincronizzazione manuale (Tradizionale)" at bounding box center [167, 345] width 233 height 17
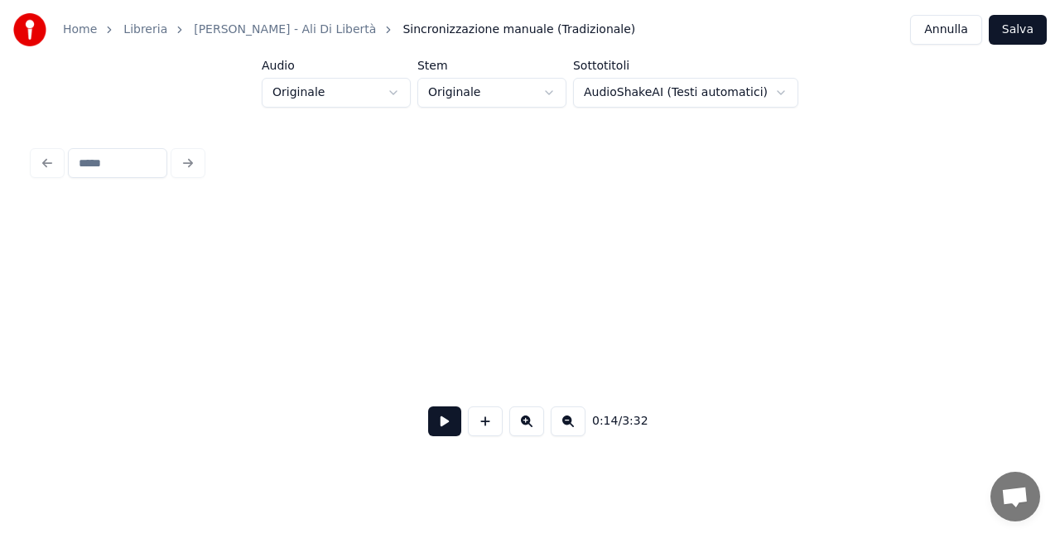
scroll to position [0, 3657]
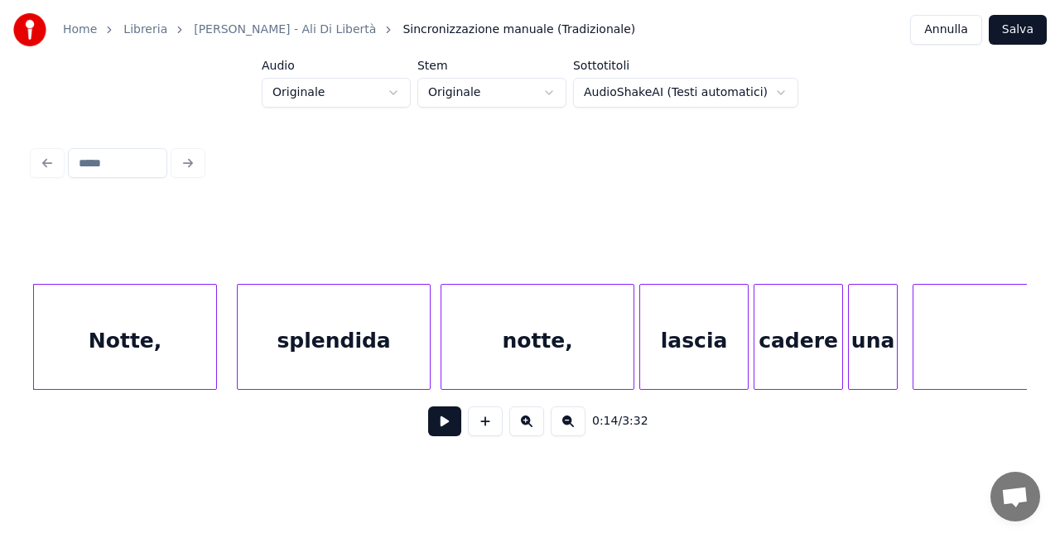
click at [561, 431] on button at bounding box center [568, 422] width 35 height 30
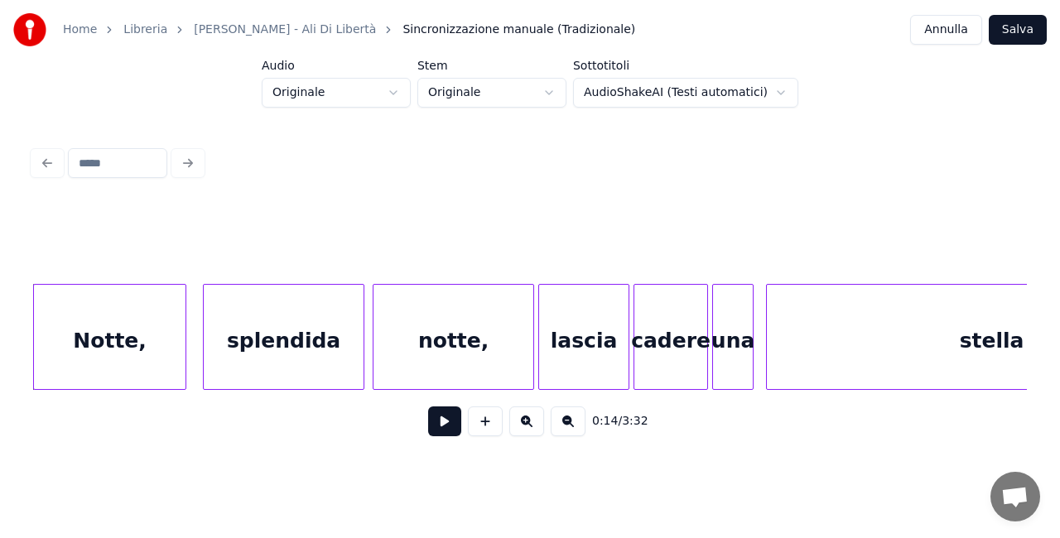
click at [563, 431] on button at bounding box center [568, 422] width 35 height 30
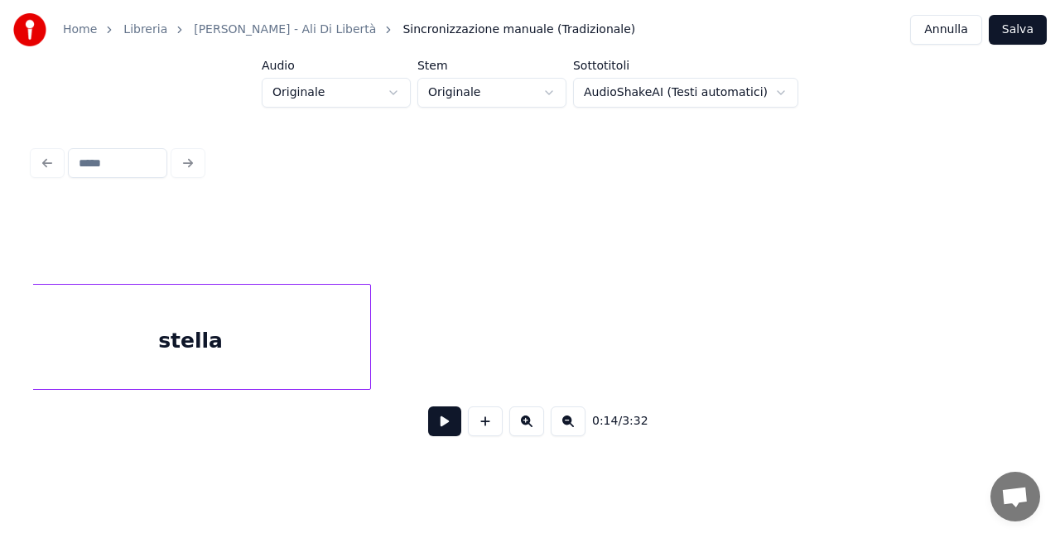
scroll to position [0, 2438]
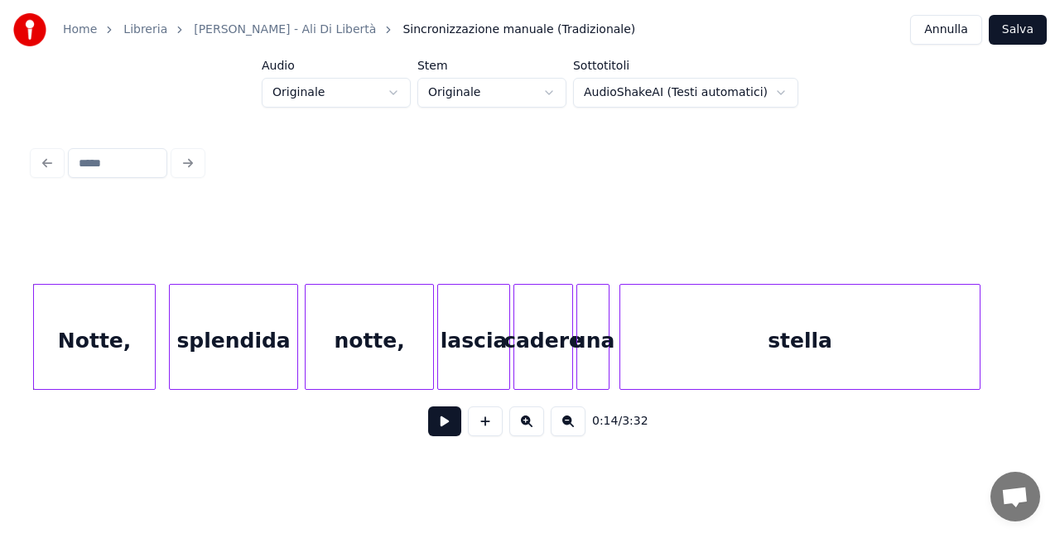
click at [424, 93] on div "Audio Originale Stem Originale Sottotitoli AudioShakeAI (Testi automatici)" at bounding box center [530, 84] width 537 height 48
click at [437, 156] on div at bounding box center [529, 163] width 1007 height 36
click at [459, 253] on div at bounding box center [530, 242] width 994 height 83
click at [455, 300] on div "lascia" at bounding box center [473, 341] width 71 height 113
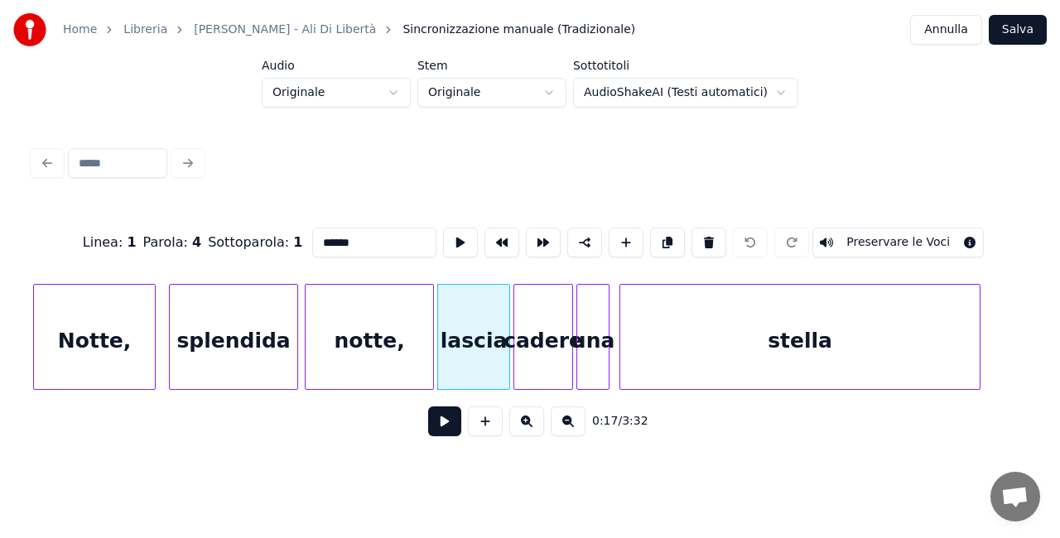
click at [449, 426] on button at bounding box center [444, 422] width 33 height 30
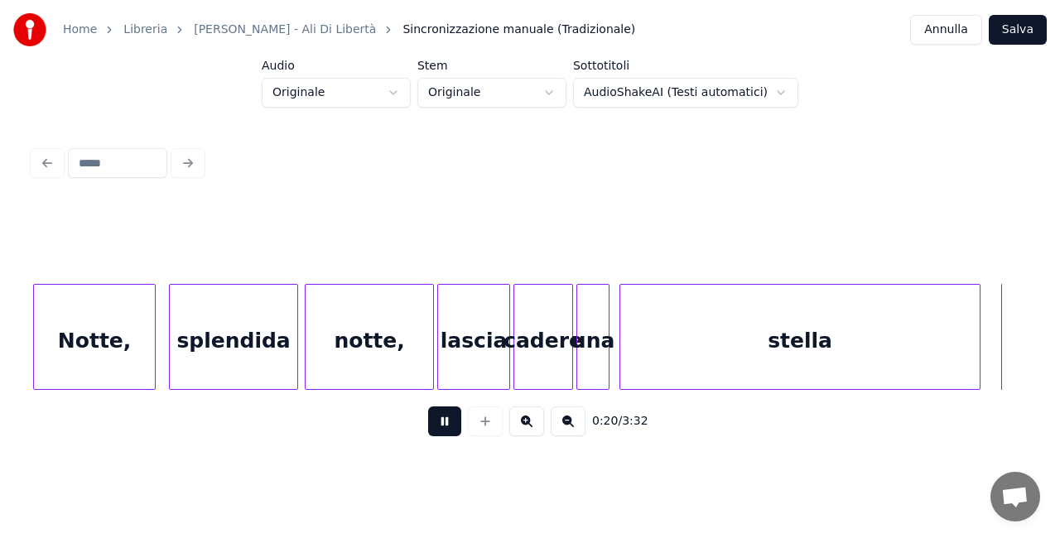
click at [441, 431] on button at bounding box center [444, 422] width 33 height 30
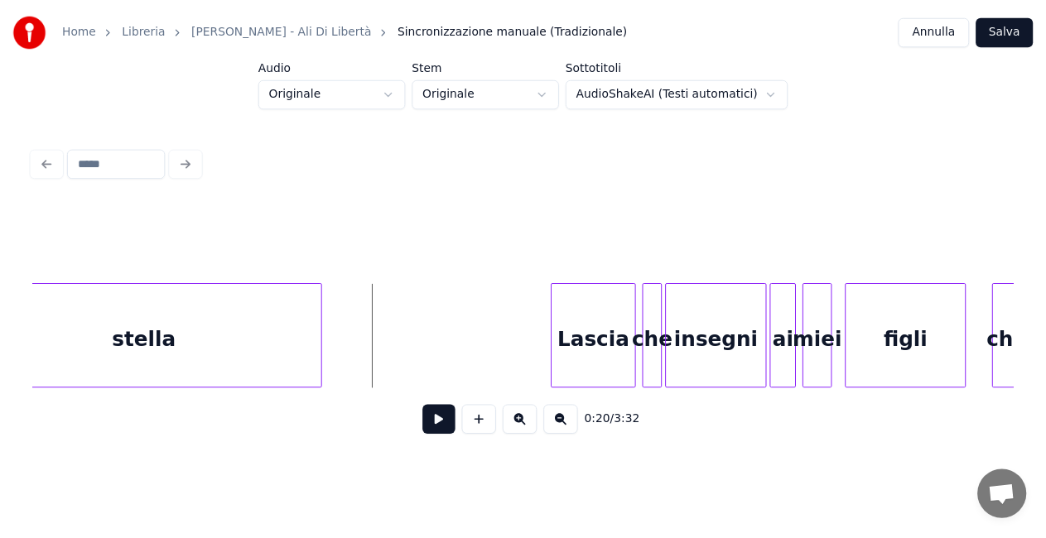
scroll to position [0, 2992]
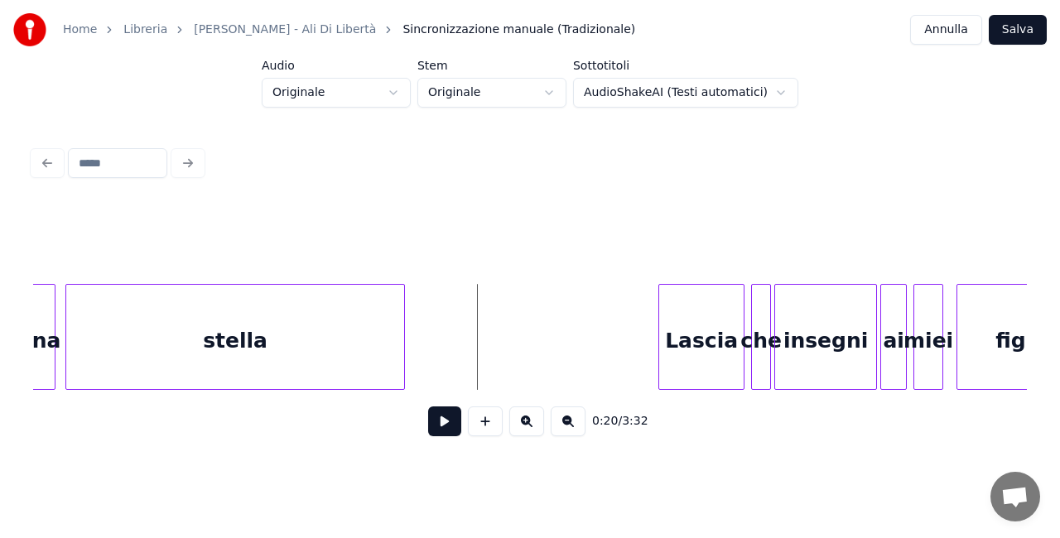
click at [402, 302] on div at bounding box center [401, 337] width 5 height 104
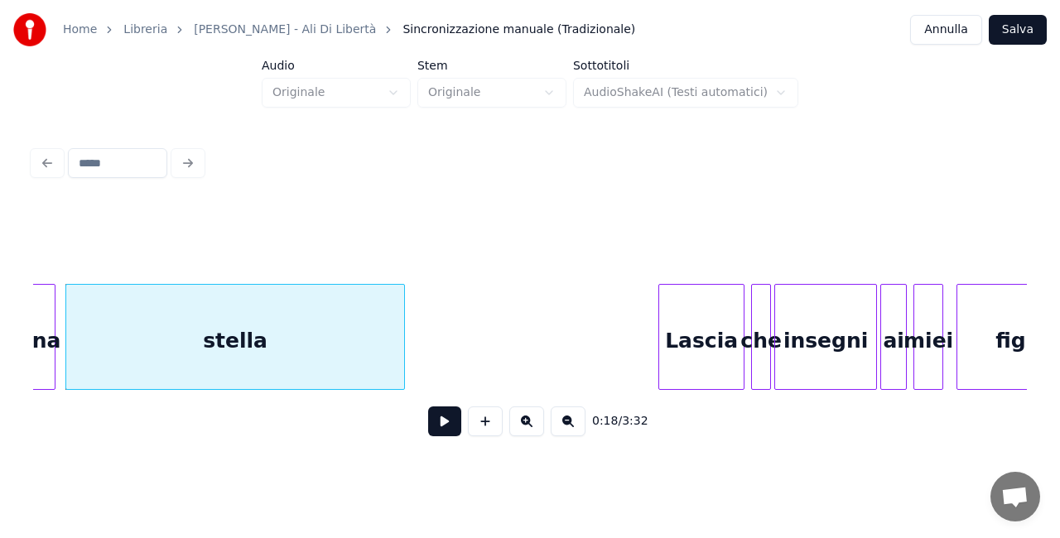
click at [242, 171] on div at bounding box center [529, 163] width 1007 height 36
click at [270, 287] on div "stella" at bounding box center [235, 341] width 338 height 113
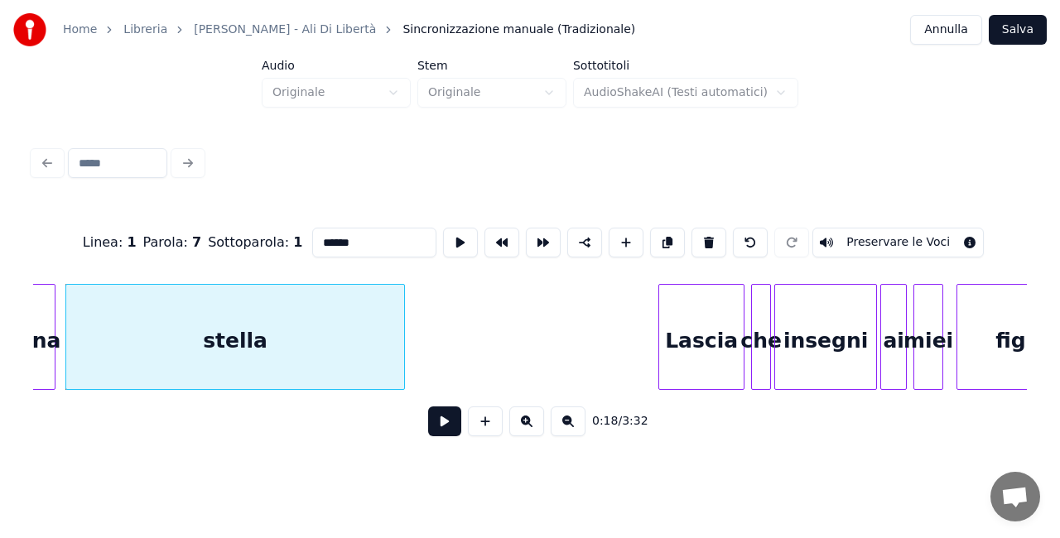
click at [441, 426] on button at bounding box center [444, 422] width 33 height 30
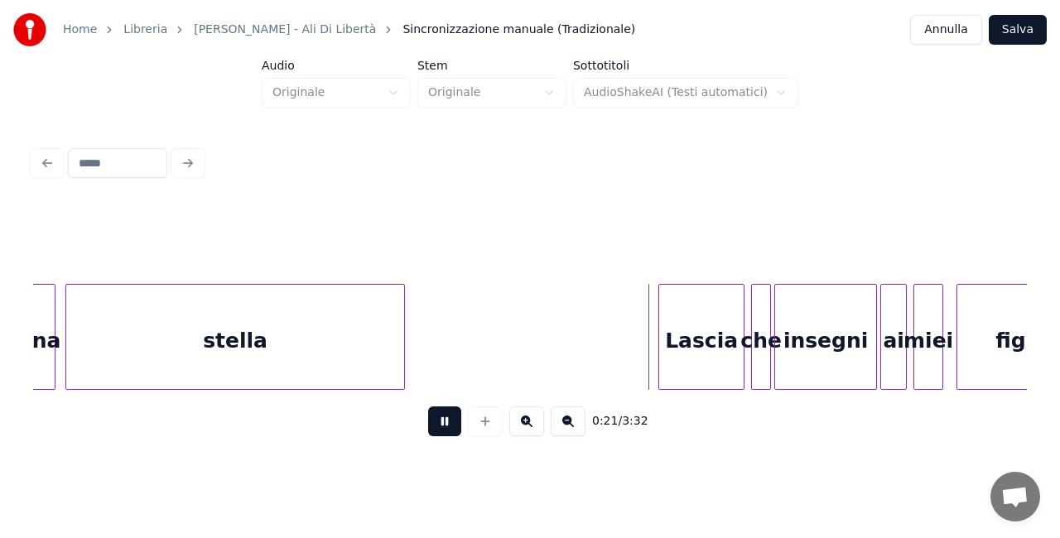
click at [442, 428] on button at bounding box center [444, 422] width 33 height 30
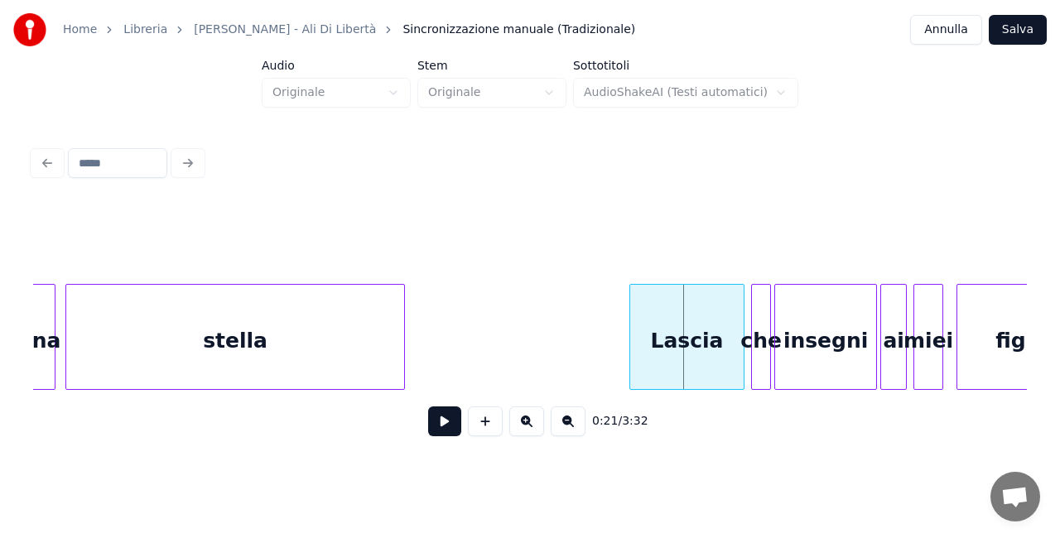
click at [630, 321] on div at bounding box center [632, 337] width 5 height 104
click at [483, 243] on div at bounding box center [530, 242] width 994 height 83
click at [450, 432] on button at bounding box center [444, 422] width 33 height 30
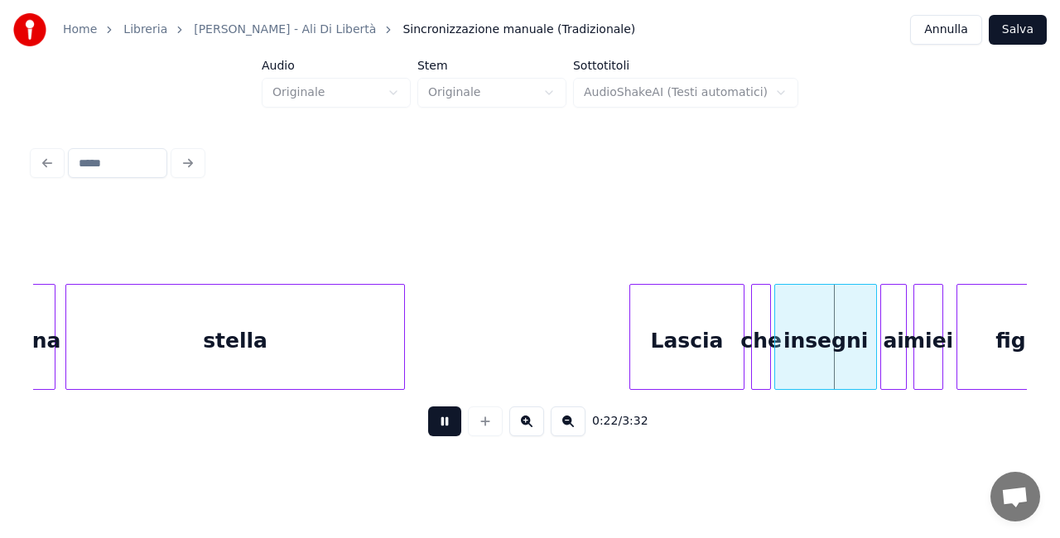
click at [218, 243] on div at bounding box center [530, 242] width 994 height 83
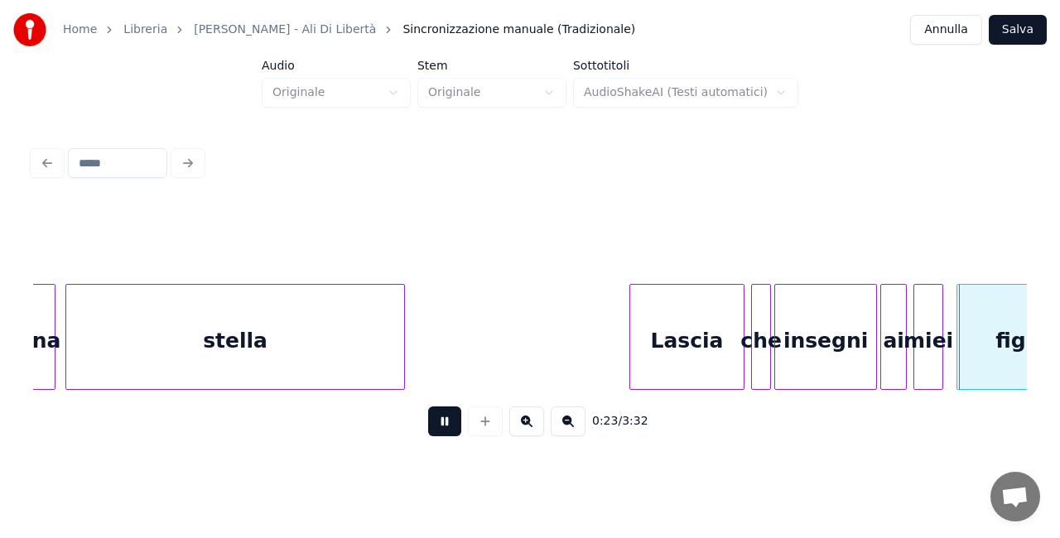
click at [232, 333] on div "stella" at bounding box center [235, 341] width 338 height 113
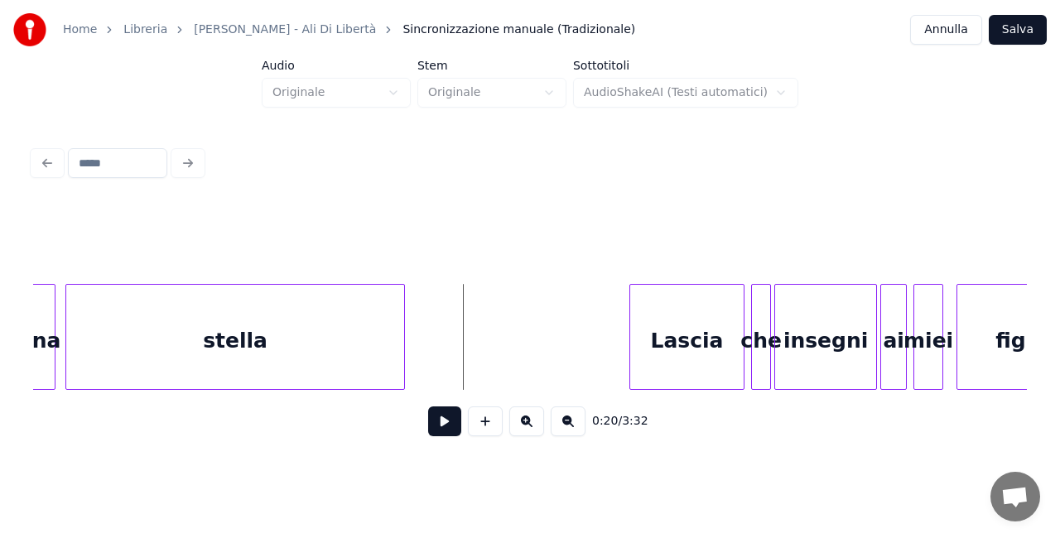
click at [451, 417] on button at bounding box center [444, 422] width 33 height 30
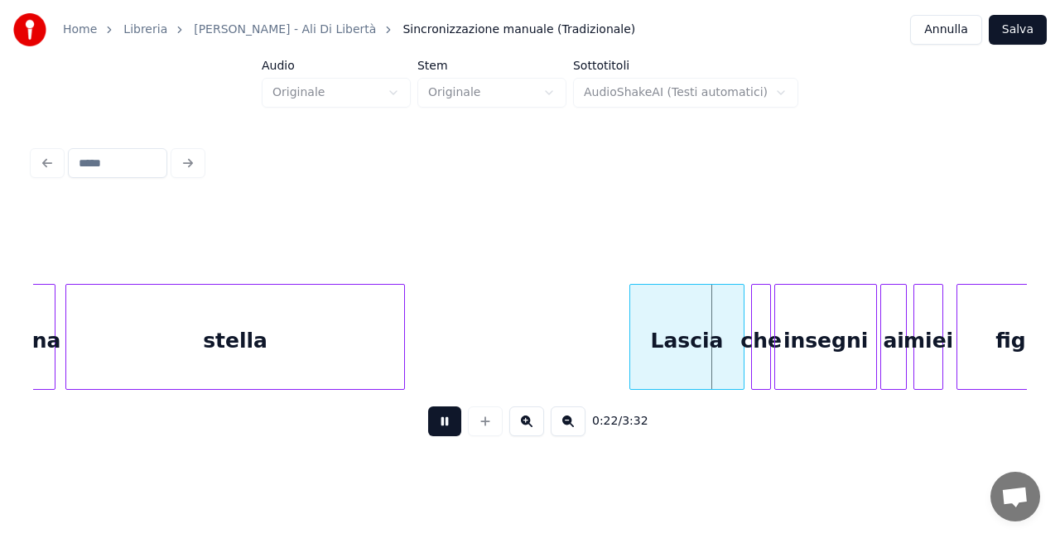
click at [451, 417] on button at bounding box center [444, 422] width 33 height 30
drag, startPoint x: 1009, startPoint y: 33, endPoint x: 1004, endPoint y: 46, distance: 13.9
click at [1009, 38] on button "Salva" at bounding box center [1018, 30] width 58 height 30
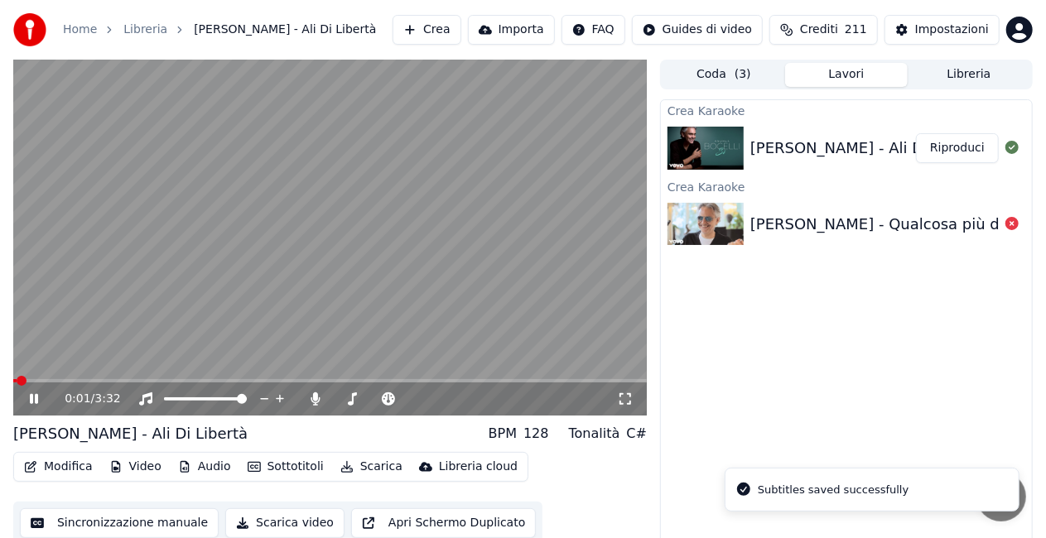
click at [267, 308] on video at bounding box center [329, 238] width 633 height 356
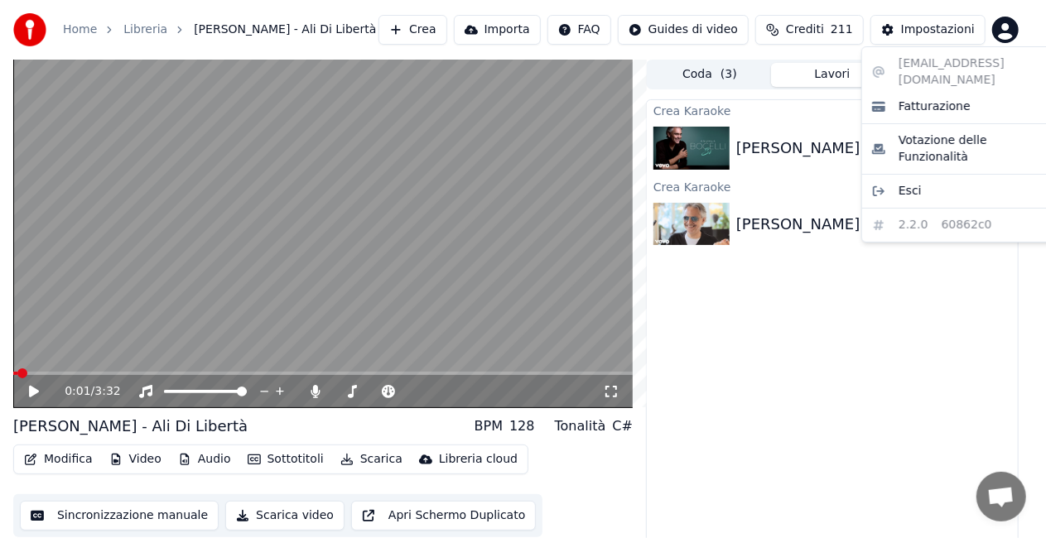
click at [1024, 26] on html "Home Libreria [PERSON_NAME] - Ali Di Libertà Crea Importa FAQ Guides di video C…" at bounding box center [523, 269] width 1046 height 538
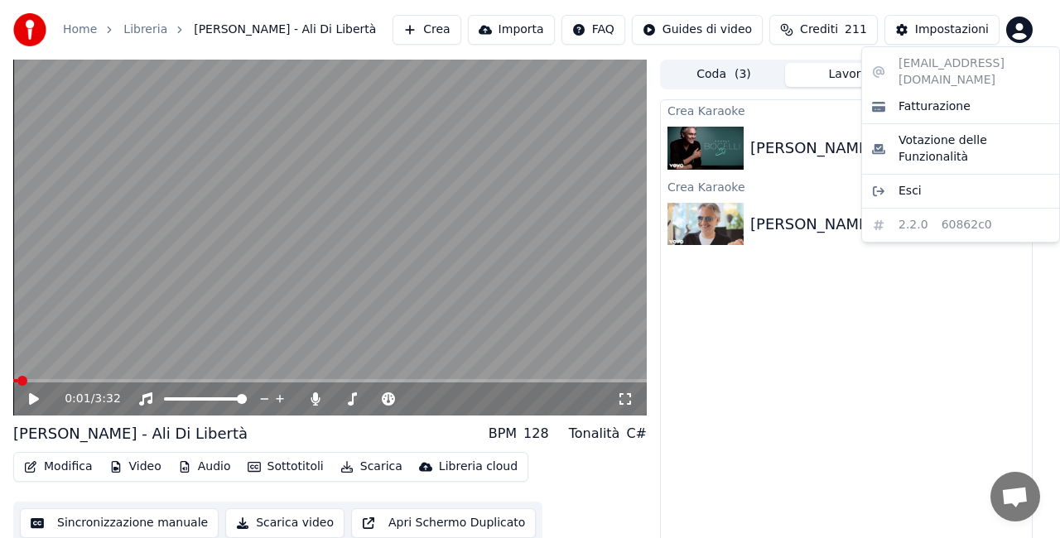
click at [833, 25] on html "Home Libreria [PERSON_NAME] - Ali Di Libertà Crea Importa FAQ Guides di video C…" at bounding box center [530, 269] width 1060 height 538
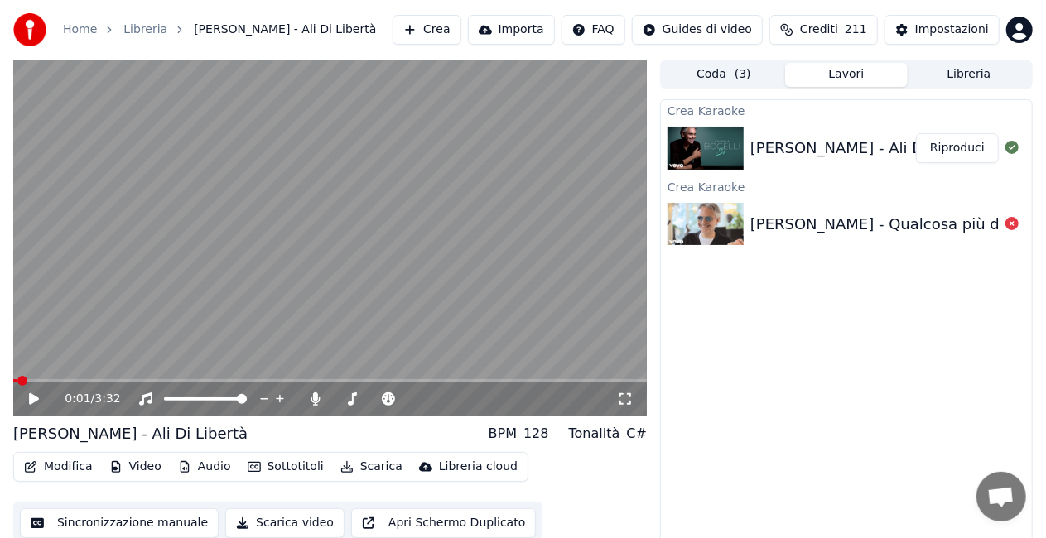
click at [833, 25] on span "Crediti" at bounding box center [819, 30] width 38 height 17
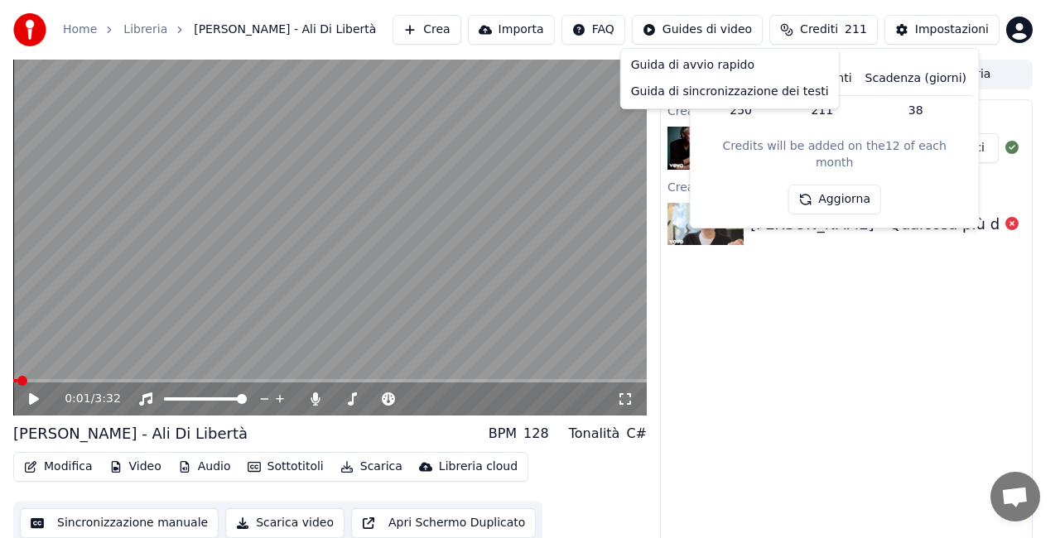
click at [697, 36] on html "Home Libreria [PERSON_NAME] - Ali Di Libertà Crea Importa FAQ Guides di video C…" at bounding box center [530, 269] width 1060 height 538
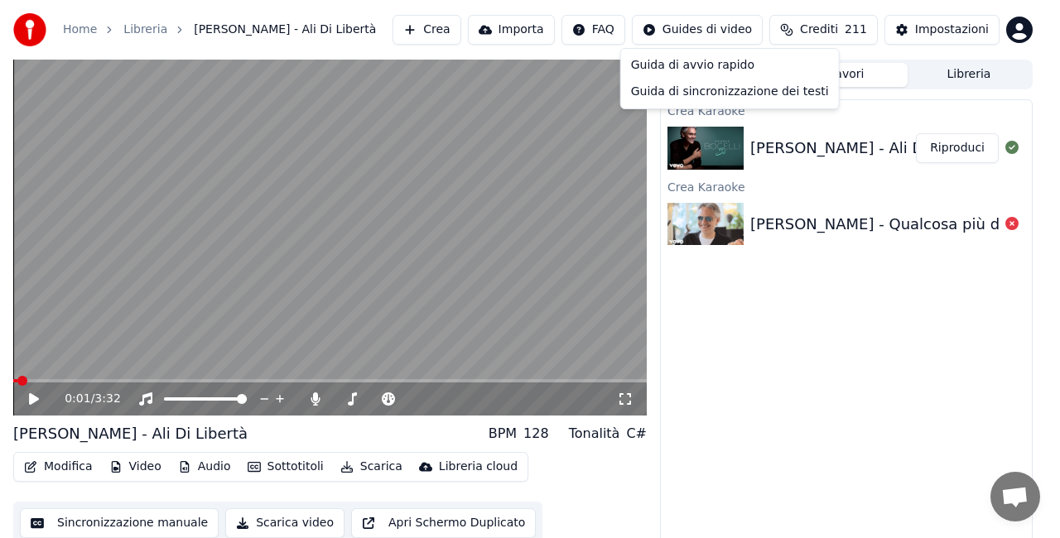
click at [956, 20] on html "Home Libreria [PERSON_NAME] - Ali Di Libertà Crea Importa FAQ Guides di video C…" at bounding box center [530, 269] width 1060 height 538
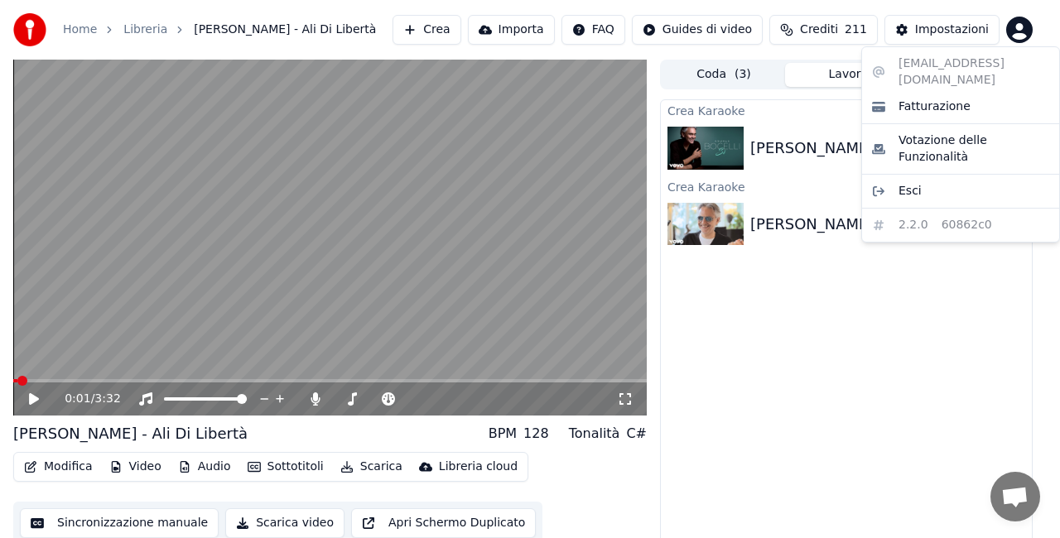
click at [1017, 17] on html "Home Libreria [PERSON_NAME] - Ali Di Libertà Crea Importa FAQ Guides di video C…" at bounding box center [530, 269] width 1060 height 538
click at [951, 72] on div "[EMAIL_ADDRESS][DOMAIN_NAME] Fatturazione Votazione delle Funzionalità Esci 2.2…" at bounding box center [960, 144] width 199 height 196
click at [951, 99] on span "Fatturazione" at bounding box center [934, 107] width 72 height 17
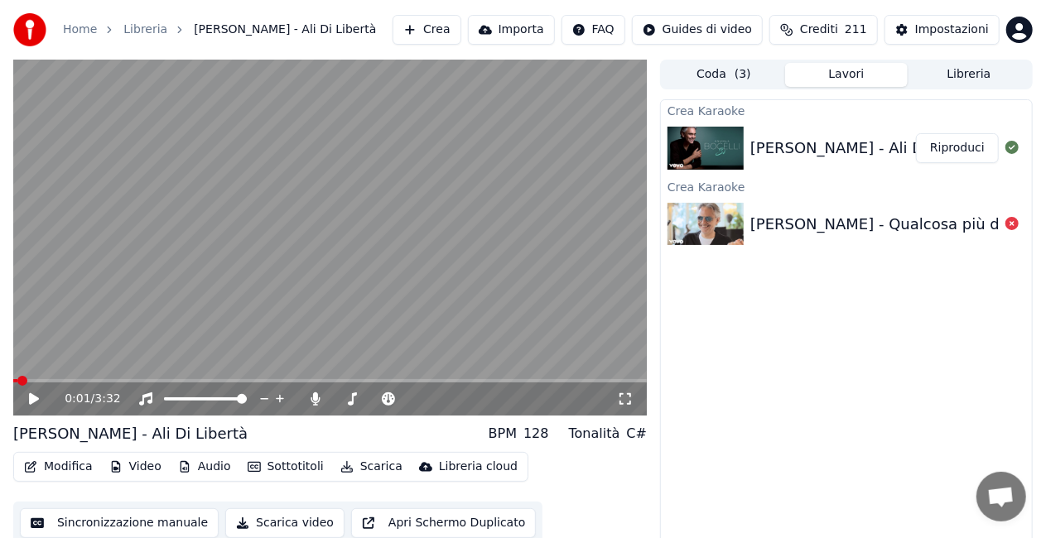
click at [34, 407] on div "0:01 / 3:32" at bounding box center [330, 399] width 620 height 17
click at [31, 399] on icon at bounding box center [34, 399] width 10 height 12
click at [560, 219] on video at bounding box center [329, 238] width 633 height 356
click at [189, 382] on span at bounding box center [101, 380] width 176 height 3
click at [269, 286] on video at bounding box center [329, 238] width 633 height 356
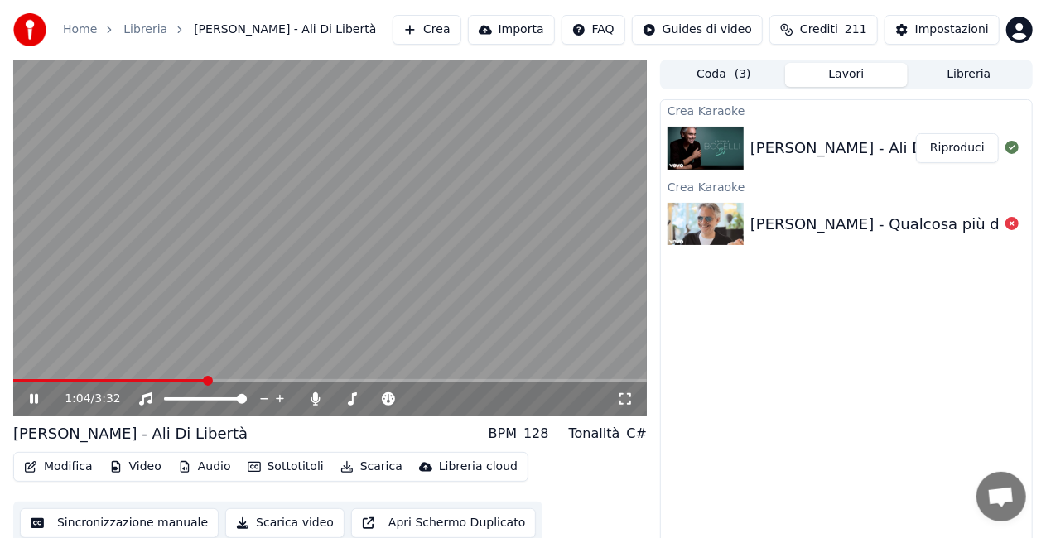
drag, startPoint x: 428, startPoint y: 299, endPoint x: 444, endPoint y: 277, distance: 27.3
click at [432, 294] on video at bounding box center [329, 238] width 633 height 356
click at [51, 383] on div "1:04 / 3:32" at bounding box center [329, 399] width 633 height 33
click at [53, 380] on span at bounding box center [33, 380] width 41 height 3
click at [37, 397] on icon at bounding box center [45, 398] width 38 height 13
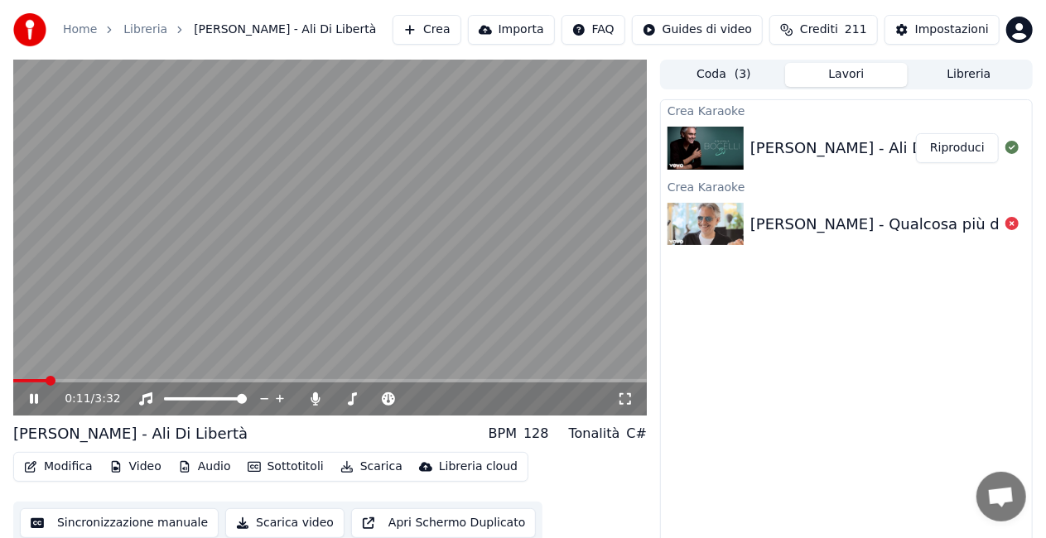
click at [45, 381] on span at bounding box center [29, 380] width 33 height 3
click at [38, 381] on span at bounding box center [30, 380] width 34 height 3
drag, startPoint x: 113, startPoint y: 152, endPoint x: 102, endPoint y: 143, distance: 14.1
click at [111, 151] on video at bounding box center [329, 238] width 633 height 356
click at [241, 235] on video at bounding box center [329, 238] width 633 height 356
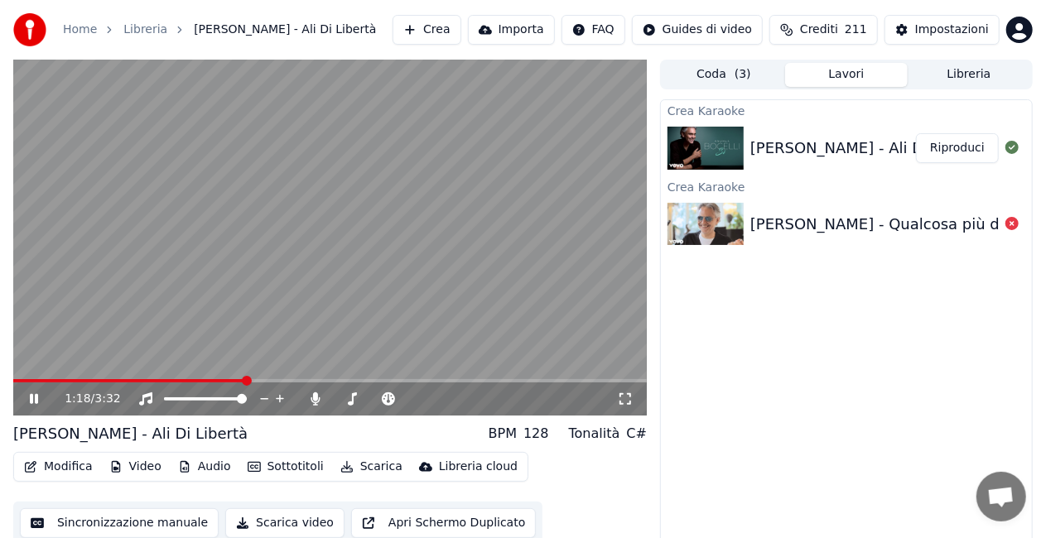
click at [286, 196] on video at bounding box center [329, 238] width 633 height 356
